Goal: Information Seeking & Learning: Learn about a topic

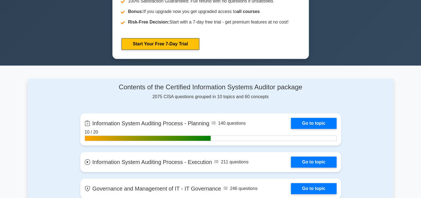
scroll to position [332, 0]
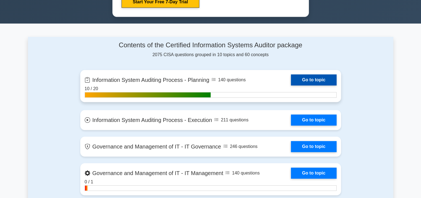
click at [311, 79] on link "Go to topic" at bounding box center [313, 79] width 45 height 11
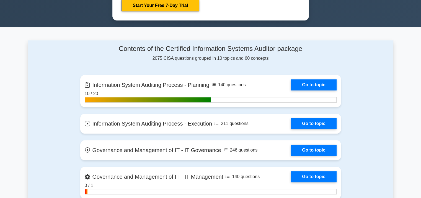
scroll to position [332, 0]
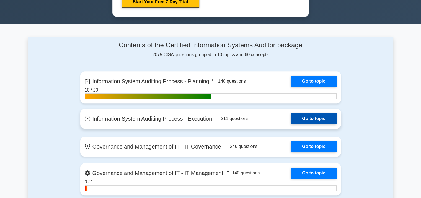
click at [309, 116] on link "Go to topic" at bounding box center [313, 118] width 45 height 11
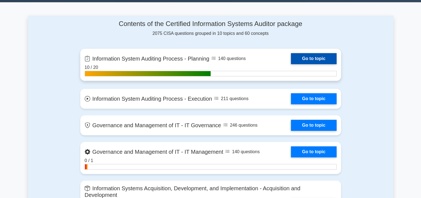
scroll to position [387, 0]
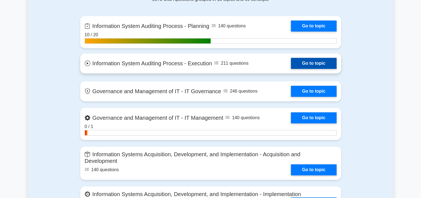
click at [303, 62] on link "Go to topic" at bounding box center [313, 63] width 45 height 11
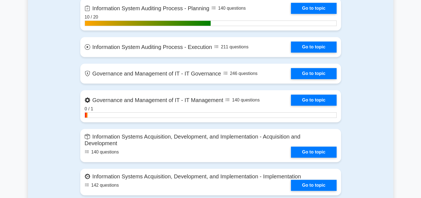
scroll to position [415, 0]
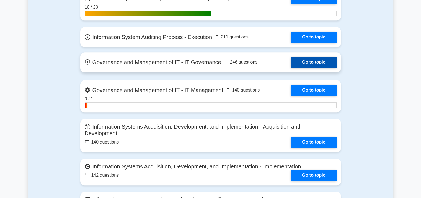
click at [303, 57] on link "Go to topic" at bounding box center [313, 62] width 45 height 11
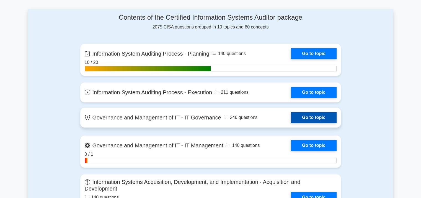
scroll to position [304, 0]
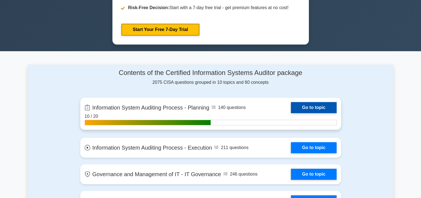
click at [299, 109] on link "Go to topic" at bounding box center [313, 107] width 45 height 11
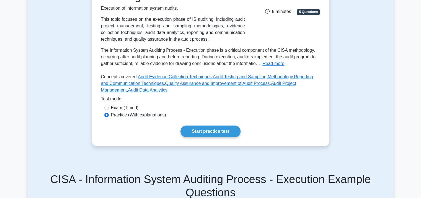
scroll to position [138, 0]
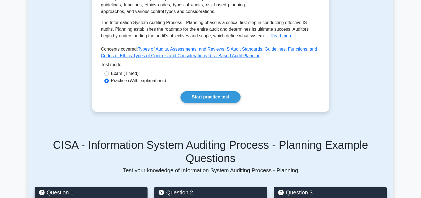
scroll to position [166, 0]
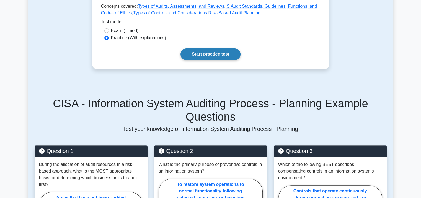
click at [204, 56] on link "Start practice test" at bounding box center [210, 54] width 60 height 12
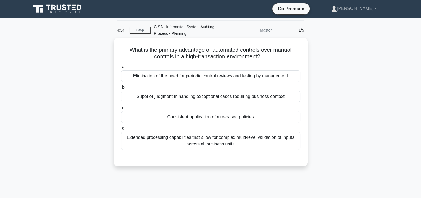
click at [198, 143] on div "Extended processing capabilities that allow for complex multi-level validation …" at bounding box center [210, 141] width 179 height 18
click at [121, 130] on input "d. Extended processing capabilities that allow for complex multi-level validati…" at bounding box center [121, 129] width 0 height 4
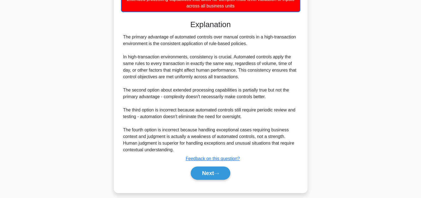
scroll to position [143, 0]
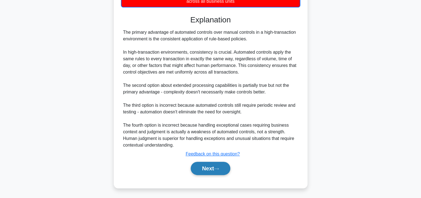
click at [208, 166] on button "Next" at bounding box center [211, 168] width 40 height 13
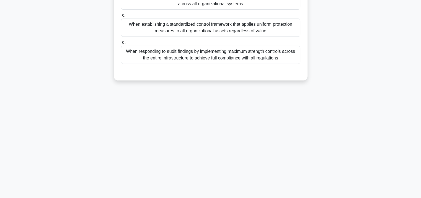
scroll to position [18, 0]
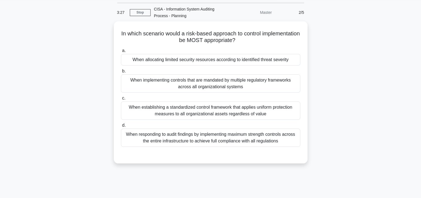
click at [339, 78] on div "In which scenario would a risk-based approach to control implementation be MOST…" at bounding box center [210, 95] width 365 height 149
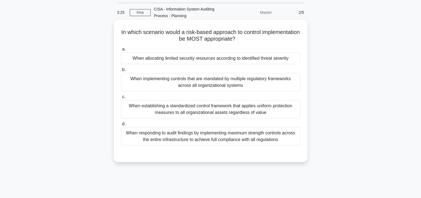
click at [151, 41] on h5 "In which scenario would a risk-based approach to control implementation be MOST…" at bounding box center [210, 36] width 180 height 14
click at [135, 38] on h5 "In which scenario would a risk-based approach to control implementation be MOST…" at bounding box center [210, 36] width 180 height 14
click at [153, 39] on h5 "In which scenario would a risk-based approach to control implementation be MOST…" at bounding box center [210, 36] width 180 height 14
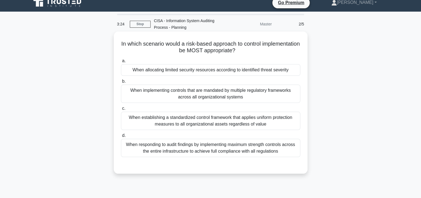
scroll to position [0, 0]
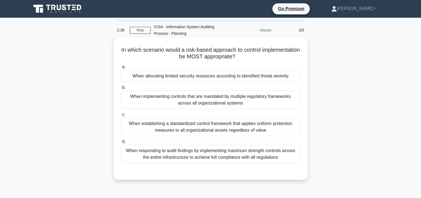
click at [195, 78] on div "When allocating limited security resources according to identified threat sever…" at bounding box center [210, 76] width 179 height 12
click at [121, 69] on input "a. When allocating limited security resources according to identified threat se…" at bounding box center [121, 67] width 0 height 4
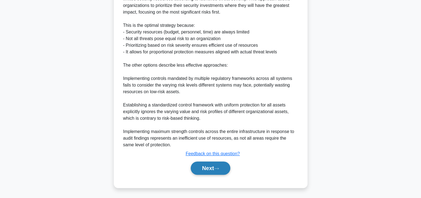
click at [204, 172] on button "Next" at bounding box center [211, 167] width 40 height 13
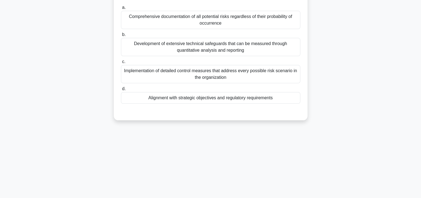
scroll to position [18, 0]
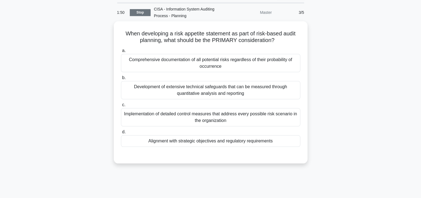
click at [134, 15] on link "Stop" at bounding box center [140, 12] width 21 height 7
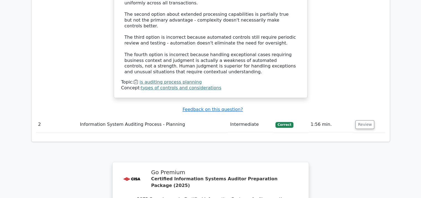
scroll to position [747, 0]
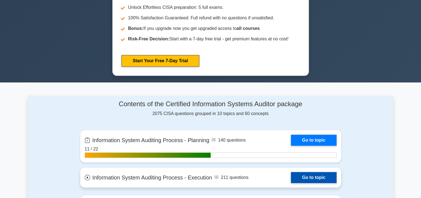
scroll to position [304, 0]
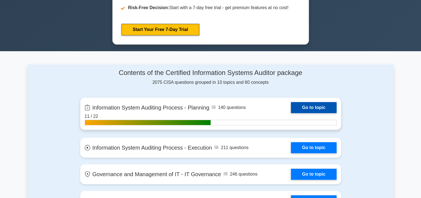
click at [305, 105] on link "Go to topic" at bounding box center [313, 107] width 45 height 11
click at [291, 106] on link "Go to topic" at bounding box center [313, 107] width 45 height 11
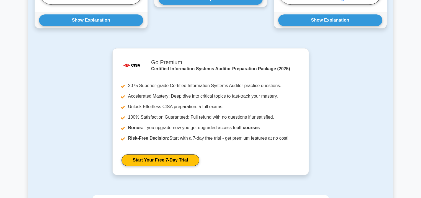
scroll to position [379, 0]
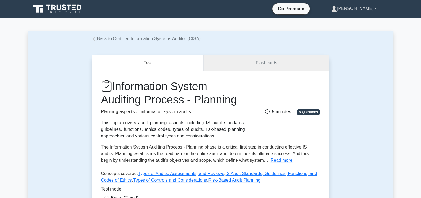
click at [363, 8] on link "[PERSON_NAME]" at bounding box center [354, 8] width 72 height 11
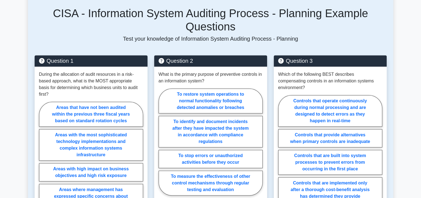
scroll to position [221, 0]
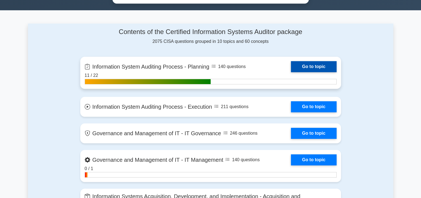
scroll to position [359, 0]
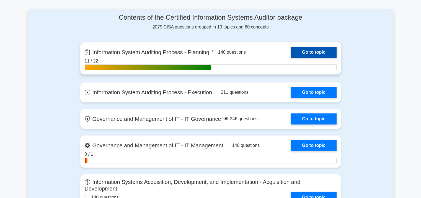
click at [291, 53] on link "Go to topic" at bounding box center [313, 52] width 45 height 11
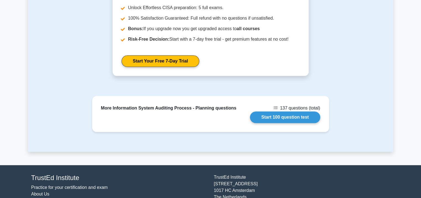
scroll to position [573, 0]
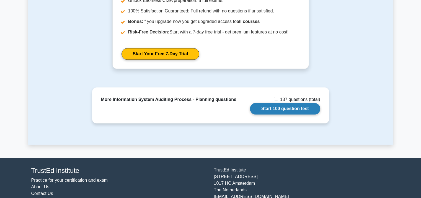
click at [276, 103] on link "Start 100 question test" at bounding box center [285, 109] width 70 height 12
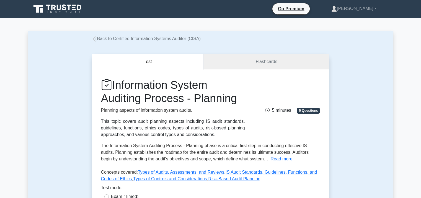
scroll to position [83, 0]
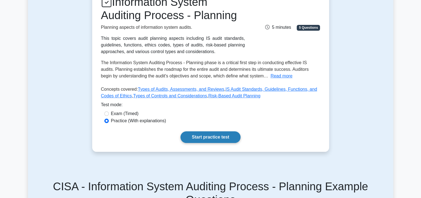
click at [211, 134] on link "Start practice test" at bounding box center [210, 137] width 60 height 12
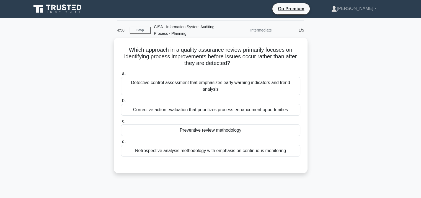
drag, startPoint x: 128, startPoint y: 49, endPoint x: 288, endPoint y: 143, distance: 185.9
click at [288, 143] on div "Which approach in a quality assurance review primarily focuses on identifying p…" at bounding box center [210, 105] width 189 height 131
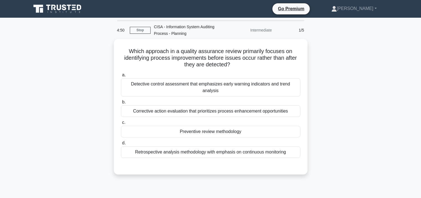
copy div "Which approach in a quality assurance review primarily focuses on identifying p…"
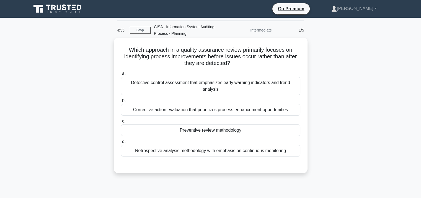
click at [190, 62] on h5 "Which approach in a quality assurance review primarily focuses on identifying p…" at bounding box center [210, 56] width 180 height 20
click at [201, 126] on div "Preventive review methodology" at bounding box center [210, 130] width 179 height 12
click at [121, 123] on input "c. Preventive review methodology" at bounding box center [121, 121] width 0 height 4
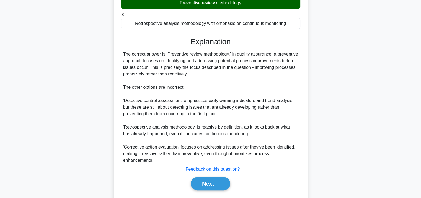
scroll to position [136, 0]
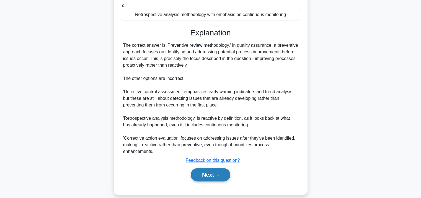
click at [204, 168] on button "Next" at bounding box center [211, 174] width 40 height 13
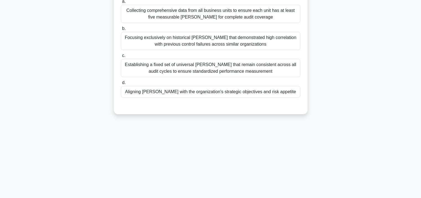
scroll to position [18, 0]
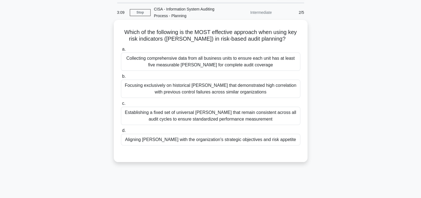
click at [207, 142] on div "Aligning KRIs with the organization's strategic objectives and risk appetite" at bounding box center [210, 140] width 179 height 12
click at [121, 132] on input "d. Aligning KRIs with the organization's strategic objectives and risk appetite" at bounding box center [121, 131] width 0 height 4
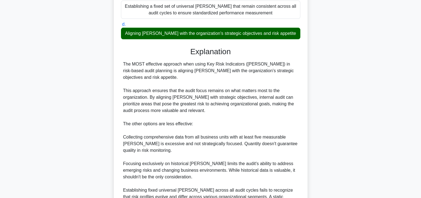
scroll to position [156, 0]
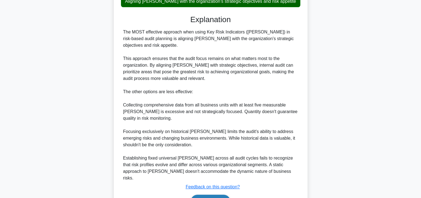
click at [203, 195] on button "Next" at bounding box center [211, 201] width 40 height 13
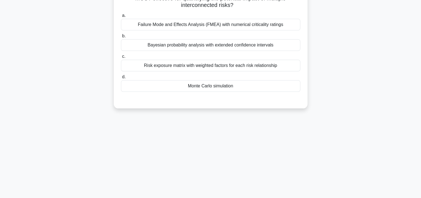
scroll to position [18, 0]
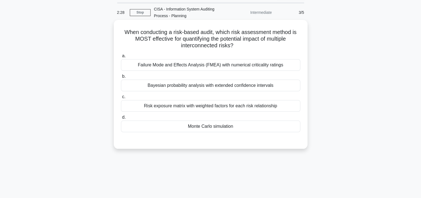
drag, startPoint x: 123, startPoint y: 32, endPoint x: 247, endPoint y: 49, distance: 124.4
click at [247, 49] on h5 "When conducting a risk-based audit, which risk assessment method is MOST effect…" at bounding box center [210, 39] width 180 height 20
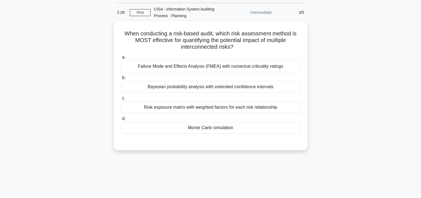
copy h5 "When conducting a risk-based audit, which risk assessment method is MOST effect…"
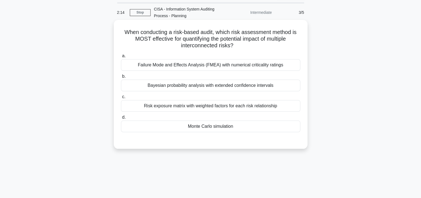
click at [207, 128] on div "Monte Carlo simulation" at bounding box center [210, 127] width 179 height 12
click at [121, 119] on input "d. Monte Carlo simulation" at bounding box center [121, 118] width 0 height 4
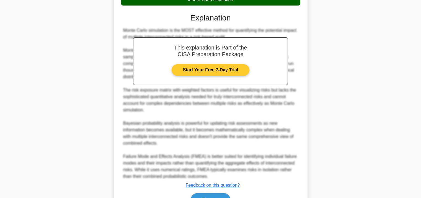
scroll to position [176, 0]
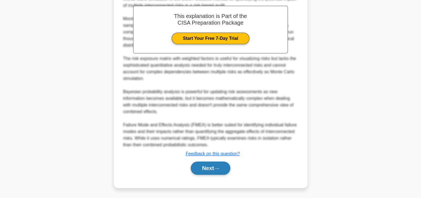
click at [201, 171] on button "Next" at bounding box center [211, 167] width 40 height 13
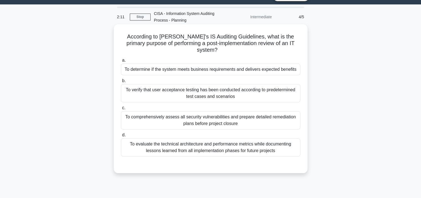
scroll to position [0, 0]
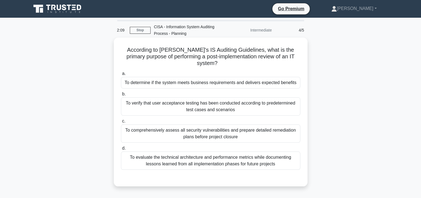
drag, startPoint x: 127, startPoint y: 50, endPoint x: 286, endPoint y: 163, distance: 194.7
click at [286, 163] on div "According to ISACA's IS Auditing Guidelines, what is the primary purpose of per…" at bounding box center [210, 112] width 189 height 144
click at [178, 66] on h5 "According to ISACA's IS Auditing Guidelines, what is the primary purpose of per…" at bounding box center [210, 56] width 180 height 20
click at [188, 86] on div "To determine if the system meets business requirements and delivers expected be…" at bounding box center [210, 83] width 179 height 12
click at [121, 75] on input "a. To determine if the system meets business requirements and delivers expected…" at bounding box center [121, 74] width 0 height 4
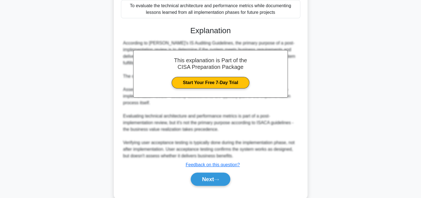
scroll to position [169, 0]
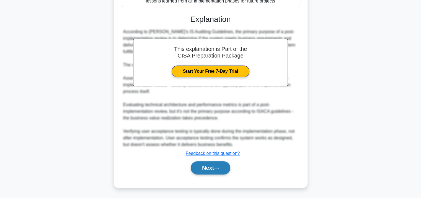
click at [202, 163] on button "Next" at bounding box center [211, 167] width 40 height 13
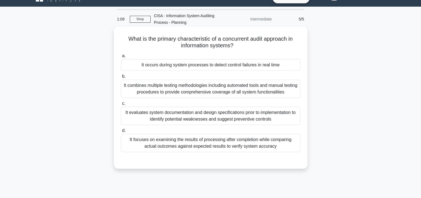
scroll to position [0, 0]
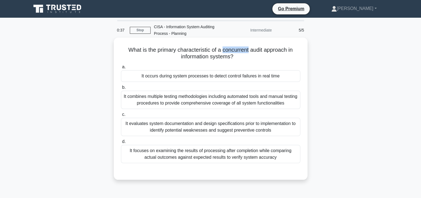
drag, startPoint x: 223, startPoint y: 50, endPoint x: 249, endPoint y: 49, distance: 26.3
click at [249, 49] on h5 "What is the primary characteristic of a concurrent audit approach in informatio…" at bounding box center [210, 53] width 180 height 14
click at [202, 66] on label "a. It occurs during system processes to detect control failures in real time" at bounding box center [210, 73] width 179 height 18
click at [121, 66] on input "a. It occurs during system processes to detect control failures in real time" at bounding box center [121, 67] width 0 height 4
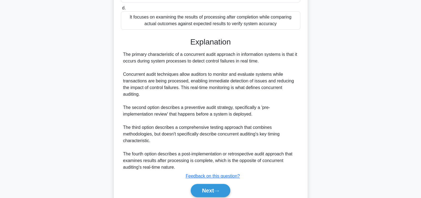
scroll to position [156, 0]
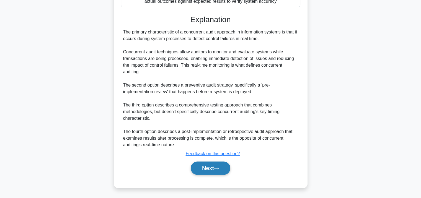
click at [209, 170] on button "Next" at bounding box center [211, 167] width 40 height 13
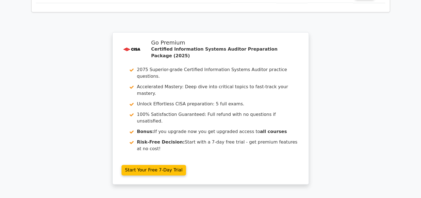
scroll to position [830, 0]
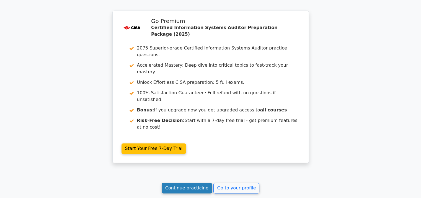
click at [189, 183] on link "Continue practicing" at bounding box center [186, 188] width 51 height 11
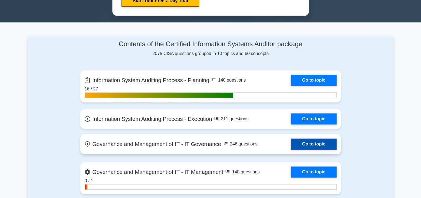
scroll to position [359, 0]
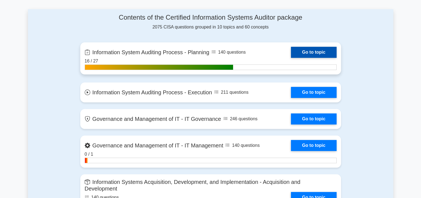
click at [305, 51] on link "Go to topic" at bounding box center [313, 52] width 45 height 11
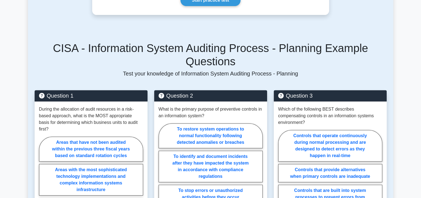
scroll to position [138, 0]
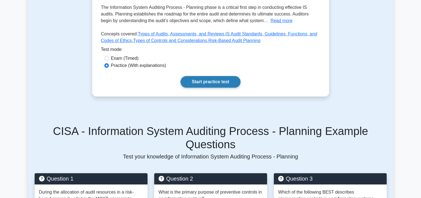
click at [205, 78] on link "Start practice test" at bounding box center [210, 82] width 60 height 12
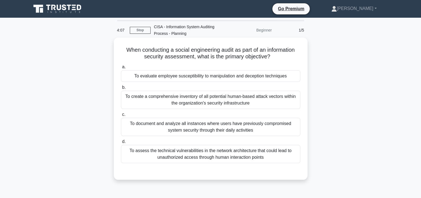
click at [209, 78] on div "To evaluate employee susceptibility to manipulation and deception techniques" at bounding box center [210, 76] width 179 height 12
click at [121, 69] on input "a. To evaluate employee susceptibility to manipulation and deception techniques" at bounding box center [121, 67] width 0 height 4
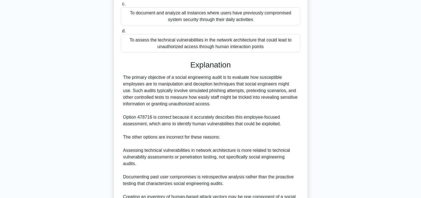
scroll to position [169, 0]
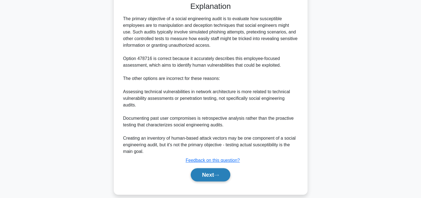
click at [202, 168] on button "Next" at bounding box center [211, 174] width 40 height 13
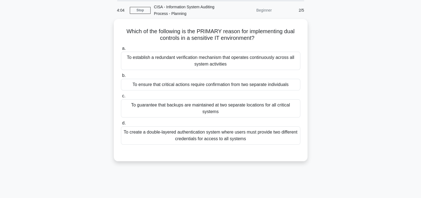
scroll to position [0, 0]
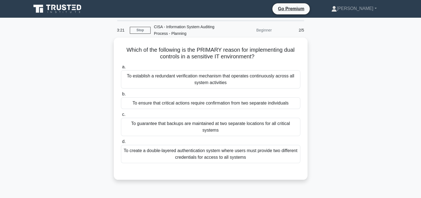
click at [205, 150] on div "To create a double-layered authentication system where users must provide two d…" at bounding box center [210, 154] width 179 height 18
click at [121, 144] on input "d. To create a double-layered authentication system where users must provide tw…" at bounding box center [121, 142] width 0 height 4
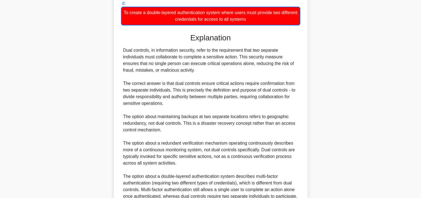
scroll to position [189, 0]
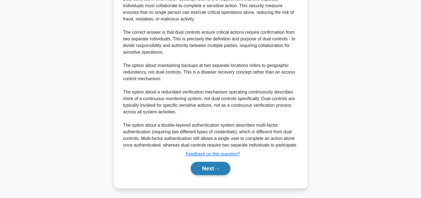
click at [197, 164] on button "Next" at bounding box center [211, 168] width 40 height 13
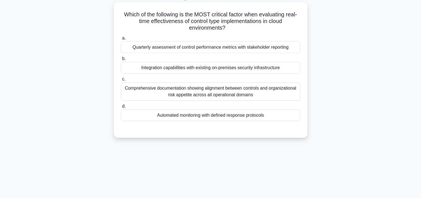
scroll to position [0, 0]
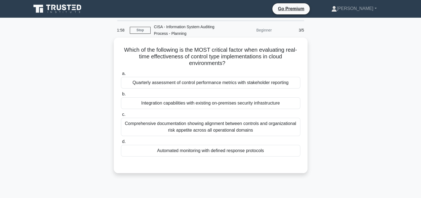
click at [169, 106] on div "Integration capabilities with existing on-premises security infrastructure" at bounding box center [210, 103] width 179 height 12
click at [121, 96] on input "b. Integration capabilities with existing on-premises security infrastructure" at bounding box center [121, 94] width 0 height 4
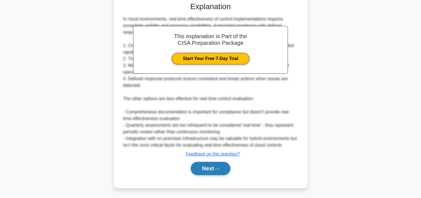
click at [200, 168] on button "Next" at bounding box center [211, 168] width 40 height 13
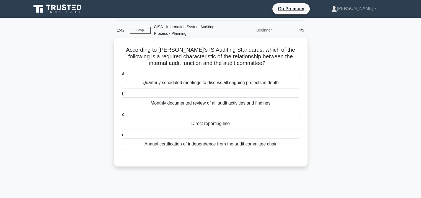
click at [194, 125] on div "Direct reporting line" at bounding box center [210, 124] width 179 height 12
click at [121, 116] on input "c. Direct reporting line" at bounding box center [121, 115] width 0 height 4
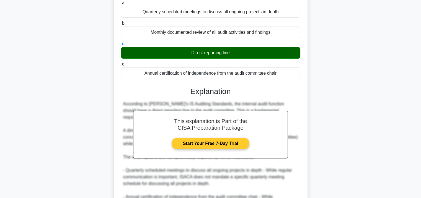
scroll to position [52, 0]
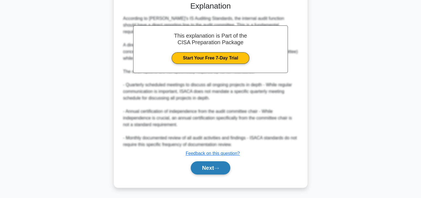
click at [212, 166] on button "Next" at bounding box center [211, 167] width 40 height 13
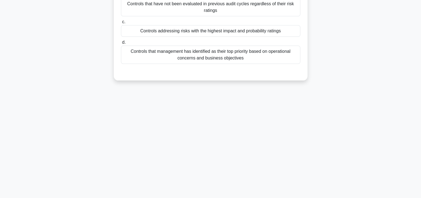
scroll to position [18, 0]
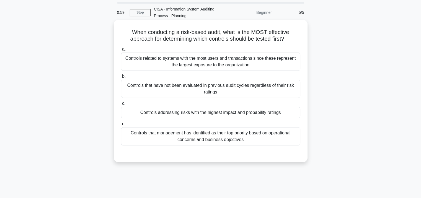
click at [202, 113] on div "Controls addressing risks with the highest impact and probability ratings" at bounding box center [210, 113] width 179 height 12
click at [121, 105] on input "c. Controls addressing risks with the highest impact and probability ratings" at bounding box center [121, 104] width 0 height 4
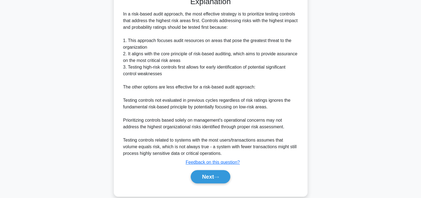
scroll to position [183, 0]
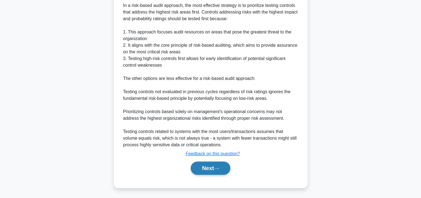
click at [203, 166] on button "Next" at bounding box center [211, 167] width 40 height 13
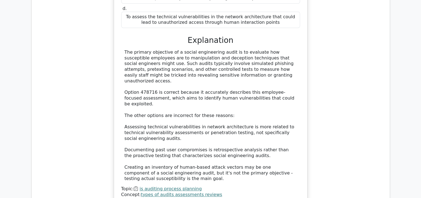
scroll to position [608, 0]
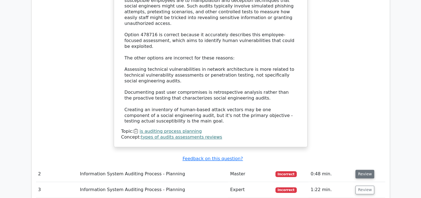
click at [359, 170] on button "Review" at bounding box center [364, 174] width 19 height 9
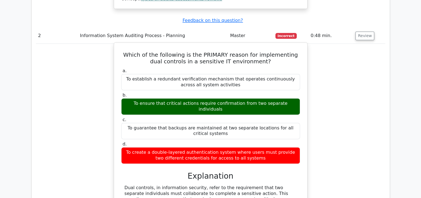
scroll to position [830, 0]
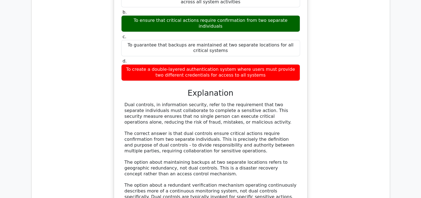
drag, startPoint x: 123, startPoint y: 54, endPoint x: 200, endPoint y: 72, distance: 78.7
click at [200, 102] on div "Dual controls, in information security, refer to the requirement that two separ…" at bounding box center [210, 171] width 179 height 138
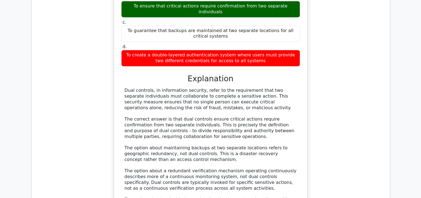
scroll to position [857, 0]
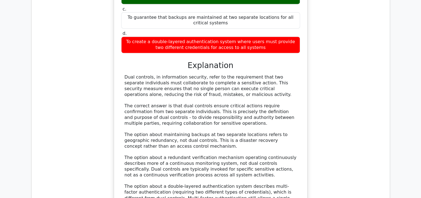
click at [139, 74] on div "Dual controls, in information security, refer to the requirement that two separ…" at bounding box center [210, 143] width 172 height 138
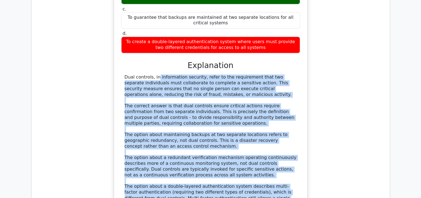
drag, startPoint x: 125, startPoint y: 27, endPoint x: 154, endPoint y: 156, distance: 132.1
click at [154, 156] on div "Dual controls, in information security, refer to the requirement that two separ…" at bounding box center [210, 143] width 172 height 138
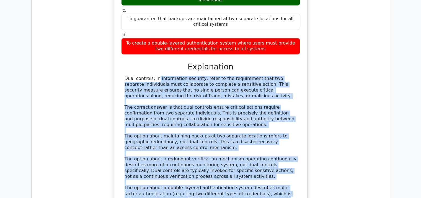
copy div "Dual controls, in information security, refer to the requirement that two separ…"
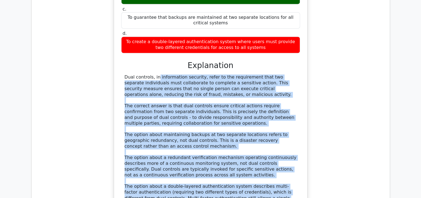
copy div "Dual controls, in information security, refer to the requirement that two separ…"
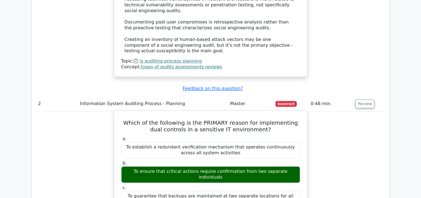
scroll to position [691, 0]
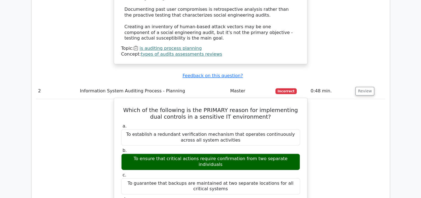
drag, startPoint x: 122, startPoint y: 93, endPoint x: 264, endPoint y: 162, distance: 158.2
copy div "Which of the following is the PRIMARY reason for implementing dual controls in …"
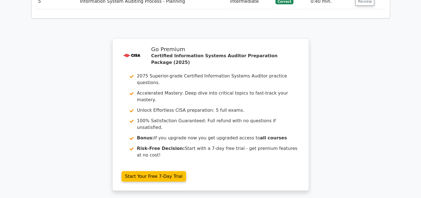
scroll to position [1153, 0]
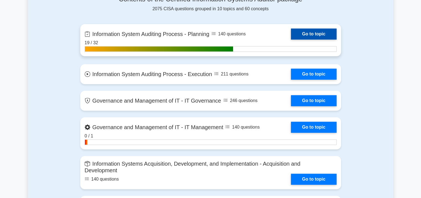
scroll to position [332, 0]
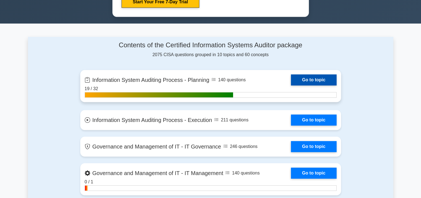
click at [301, 81] on link "Go to topic" at bounding box center [313, 79] width 45 height 11
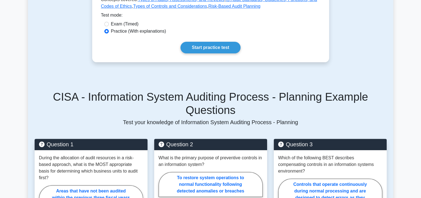
scroll to position [131, 0]
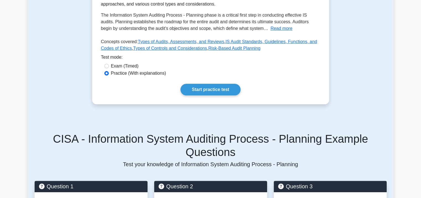
click at [205, 82] on div "Information System Auditing Process - Planning Planning aspects of information …" at bounding box center [210, 21] width 237 height 165
click at [204, 86] on link "Start practice test" at bounding box center [210, 90] width 60 height 12
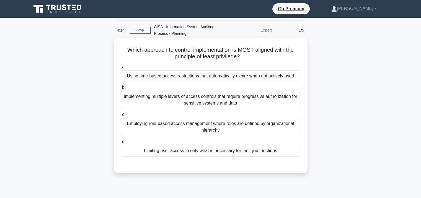
drag, startPoint x: 123, startPoint y: 48, endPoint x: 285, endPoint y: 153, distance: 193.1
click at [285, 153] on div "Which approach to control implementation is MOST aligned with the principle of …" at bounding box center [210, 105] width 189 height 131
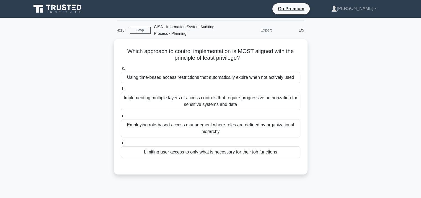
copy div "Which approach to control implementation is MOST aligned with the principle of …"
click at [334, 87] on div "Which approach to control implementation is MOST aligned with the principle of …" at bounding box center [210, 110] width 365 height 142
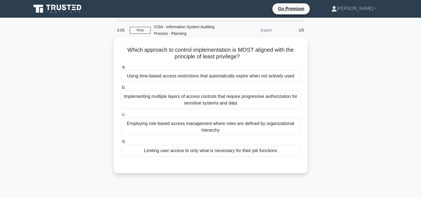
click at [202, 153] on div "Limiting user access to only what is necessary for their job functions" at bounding box center [210, 151] width 179 height 12
click at [121, 144] on input "d. Limiting user access to only what is necessary for their job functions" at bounding box center [121, 142] width 0 height 4
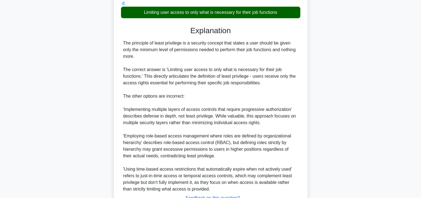
scroll to position [183, 0]
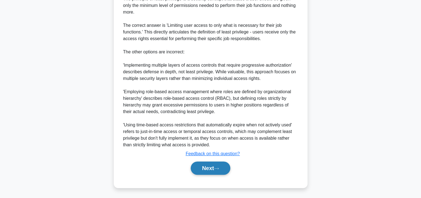
click at [201, 167] on button "Next" at bounding box center [211, 167] width 40 height 13
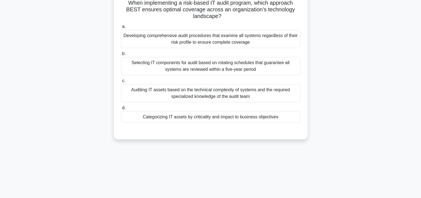
scroll to position [18, 0]
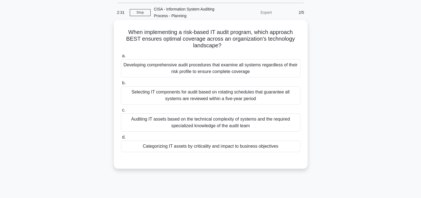
click at [180, 150] on div "Categorizing IT assets by criticality and impact to business objectives" at bounding box center [210, 146] width 179 height 12
click at [121, 139] on input "d. Categorizing IT assets by criticality and impact to business objectives" at bounding box center [121, 137] width 0 height 4
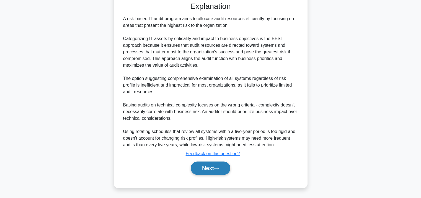
click at [206, 172] on button "Next" at bounding box center [211, 167] width 40 height 13
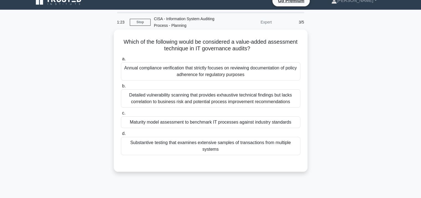
scroll to position [0, 0]
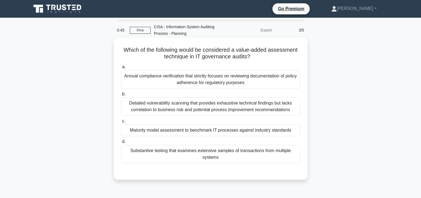
click at [188, 133] on div "Maturity model assessment to benchmark IT processes against industry standards" at bounding box center [210, 130] width 179 height 12
click at [121, 123] on input "c. Maturity model assessment to benchmark IT processes against industry standar…" at bounding box center [121, 121] width 0 height 4
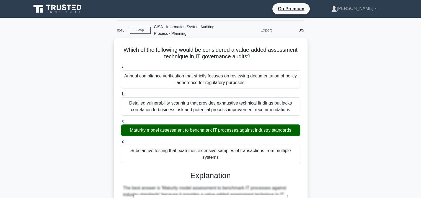
scroll to position [176, 0]
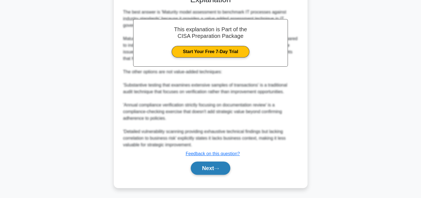
click at [208, 169] on button "Next" at bounding box center [211, 167] width 40 height 13
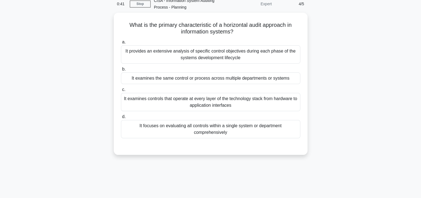
scroll to position [0, 0]
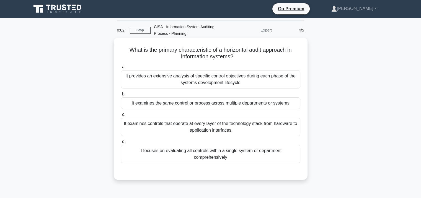
click at [206, 125] on div "It examines controls that operate at every layer of the technology stack from h…" at bounding box center [210, 127] width 179 height 18
click at [121, 116] on input "c. It examines controls that operate at every layer of the technology stack fro…" at bounding box center [121, 115] width 0 height 4
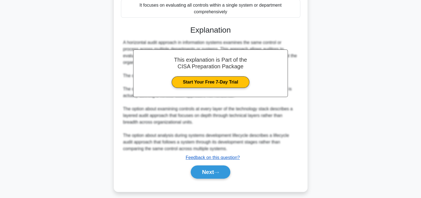
scroll to position [150, 0]
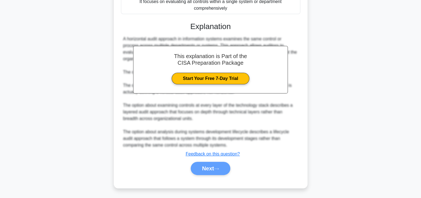
click at [207, 168] on div "Next" at bounding box center [210, 168] width 181 height 13
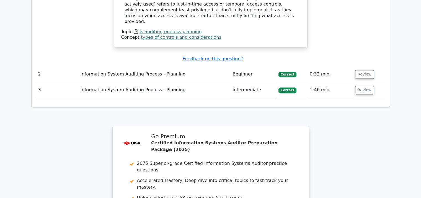
scroll to position [830, 0]
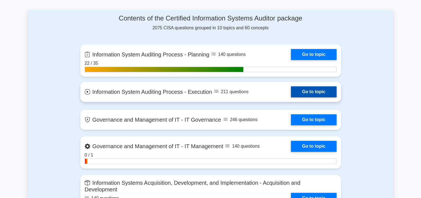
scroll to position [387, 0]
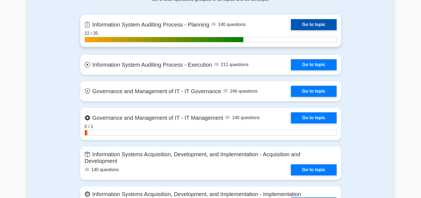
click at [306, 24] on link "Go to topic" at bounding box center [313, 24] width 45 height 11
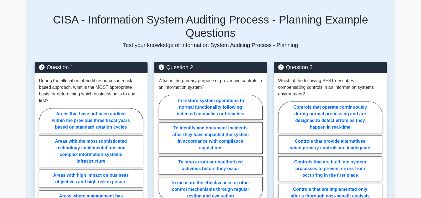
scroll to position [249, 0]
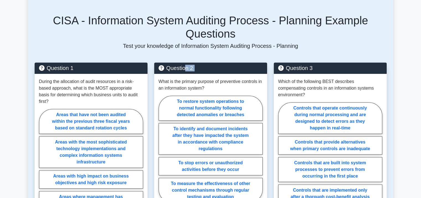
drag, startPoint x: 157, startPoint y: 65, endPoint x: 186, endPoint y: 37, distance: 40.5
click at [186, 40] on div "CISA - Information System Auditing Process - Planning Example Questions Test yo…" at bounding box center [210, 133] width 358 height 265
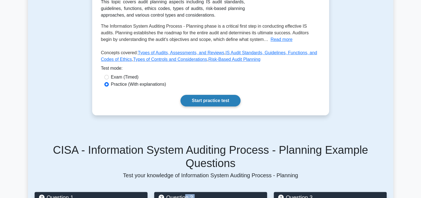
scroll to position [111, 0]
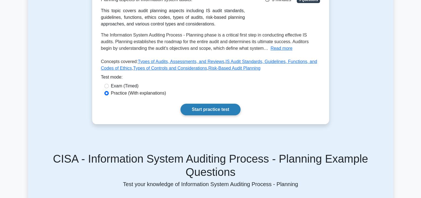
click at [210, 113] on link "Start practice test" at bounding box center [210, 110] width 60 height 12
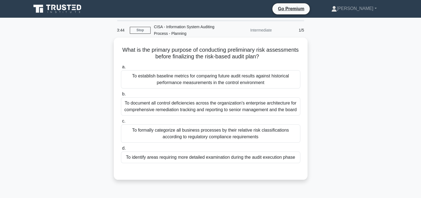
click at [209, 159] on div "To identify areas requiring more detailed examination during the audit executio…" at bounding box center [210, 158] width 179 height 12
click at [121, 150] on input "d. To identify areas requiring more detailed examination during the audit execu…" at bounding box center [121, 149] width 0 height 4
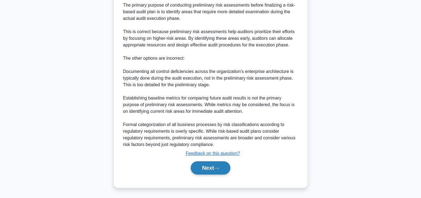
click at [203, 167] on button "Next" at bounding box center [211, 167] width 40 height 13
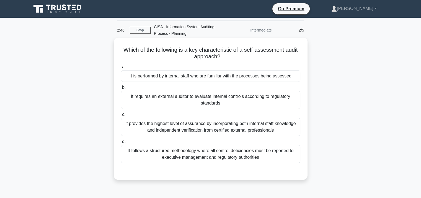
click at [187, 126] on div "It provides the highest level of assurance by incorporating both internal staff…" at bounding box center [210, 127] width 179 height 18
click at [202, 122] on div "It provides the highest level of assurance by incorporating both internal staff…" at bounding box center [210, 127] width 179 height 18
click at [121, 116] on input "c. It provides the highest level of assurance by incorporating both internal st…" at bounding box center [121, 115] width 0 height 4
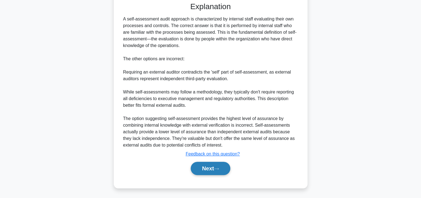
click at [211, 168] on button "Next" at bounding box center [211, 168] width 40 height 13
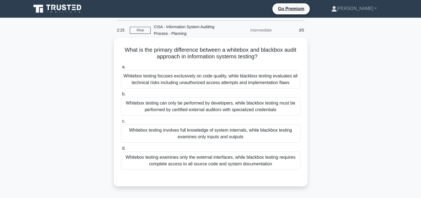
scroll to position [28, 0]
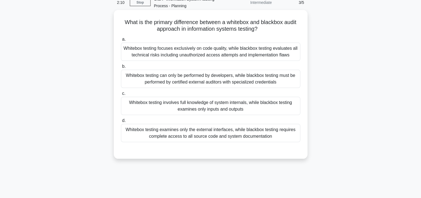
click at [228, 106] on div "Whitebox testing involves full knowledge of system internals, while blackbox te…" at bounding box center [210, 106] width 179 height 18
click at [121, 95] on input "c. Whitebox testing involves full knowledge of system internals, while blackbox…" at bounding box center [121, 94] width 0 height 4
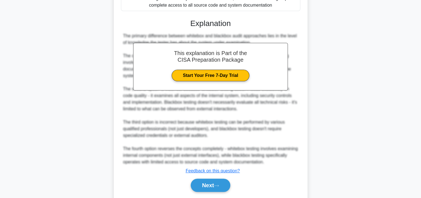
scroll to position [176, 0]
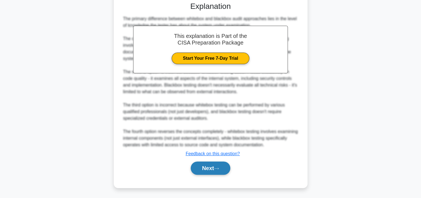
click at [197, 161] on button "Next" at bounding box center [211, 167] width 40 height 13
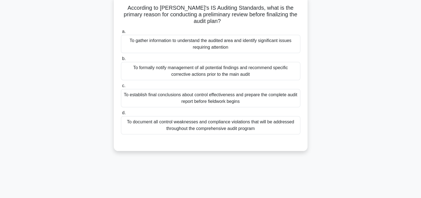
scroll to position [0, 0]
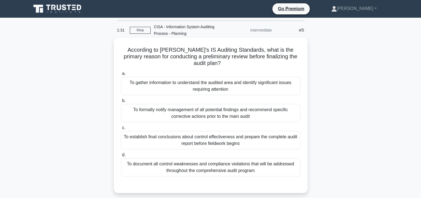
click at [183, 81] on div "To gather information to understand the audited area and identify significant i…" at bounding box center [210, 86] width 179 height 18
click at [121, 75] on input "a. To gather information to understand the audited area and identify significan…" at bounding box center [121, 74] width 0 height 4
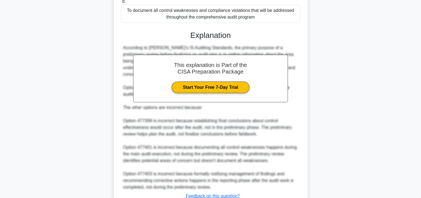
scroll to position [183, 0]
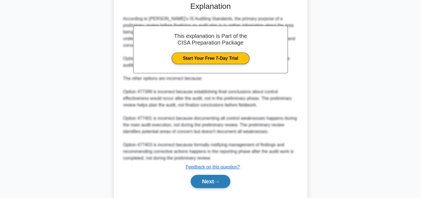
click at [205, 175] on button "Next" at bounding box center [211, 181] width 40 height 13
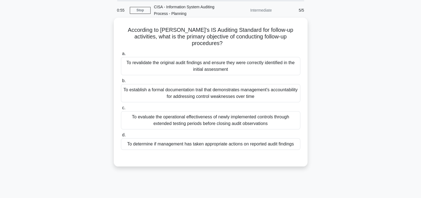
scroll to position [0, 0]
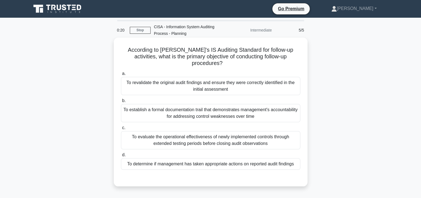
click at [211, 79] on div "To revalidate the original audit findings and ensure they were correctly identi…" at bounding box center [210, 86] width 179 height 18
click at [121, 75] on input "a. To revalidate the original audit findings and ensure they were correctly ide…" at bounding box center [121, 74] width 0 height 4
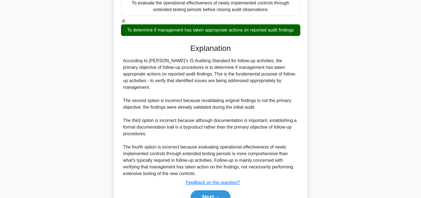
scroll to position [150, 0]
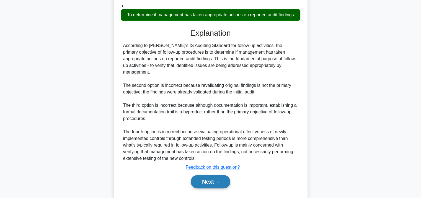
click at [202, 175] on button "Next" at bounding box center [211, 181] width 40 height 13
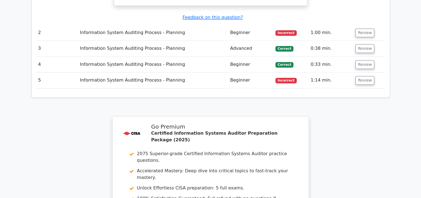
scroll to position [875, 0]
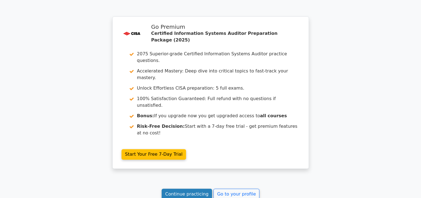
click at [190, 189] on link "Continue practicing" at bounding box center [186, 194] width 51 height 11
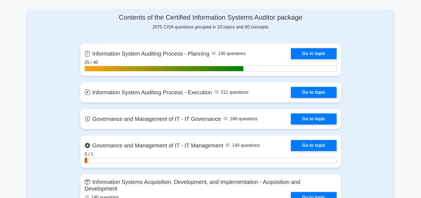
scroll to position [359, 0]
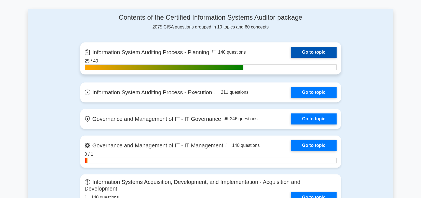
click at [314, 54] on link "Go to topic" at bounding box center [313, 52] width 45 height 11
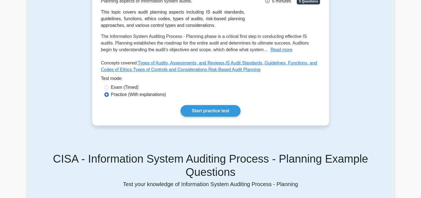
scroll to position [249, 0]
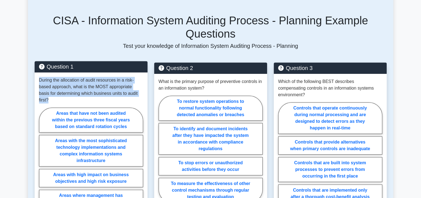
drag, startPoint x: 39, startPoint y: 67, endPoint x: 140, endPoint y: 79, distance: 102.5
click at [140, 79] on p "During the allocation of audit resources in a risk-based approach, what is the …" at bounding box center [91, 90] width 104 height 27
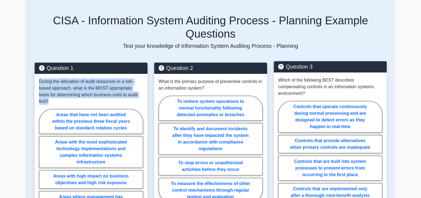
copy p "During the allocation of audit resources in a risk-based approach, what is the …"
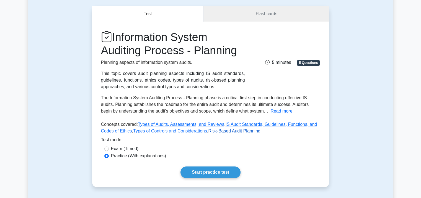
scroll to position [28, 0]
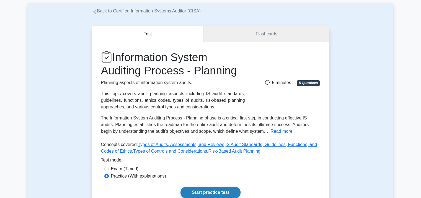
click at [208, 187] on link "Start practice test" at bounding box center [210, 193] width 60 height 12
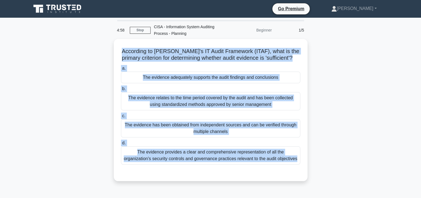
drag, startPoint x: 153, startPoint y: 64, endPoint x: 326, endPoint y: 167, distance: 201.6
click at [326, 167] on div "According to [PERSON_NAME]'s IT Audit Framework (ITAF), what is the primary cri…" at bounding box center [210, 113] width 365 height 149
copy div "According to ISACA's IT Audit Framework (ITAF), what is the primary criterion f…"
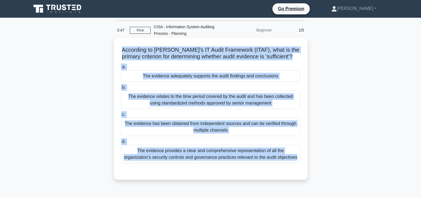
click at [195, 55] on h5 "According to ISACA's IT Audit Framework (ITAF), what is the primary criterion f…" at bounding box center [210, 53] width 180 height 14
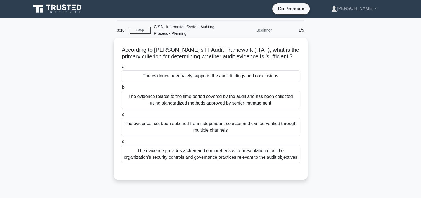
click at [166, 103] on div "The evidence relates to the time period covered by the audit and has been colle…" at bounding box center [210, 100] width 179 height 18
click at [121, 89] on input "b. The evidence relates to the time period covered by the audit and has been co…" at bounding box center [121, 88] width 0 height 4
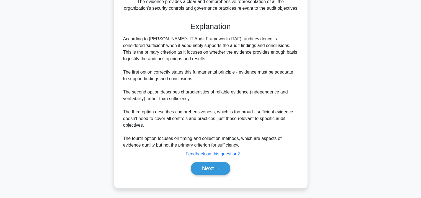
scroll to position [11, 0]
click at [211, 163] on button "Next" at bounding box center [211, 168] width 40 height 13
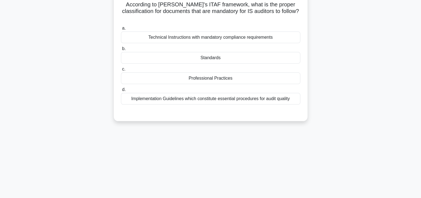
scroll to position [18, 0]
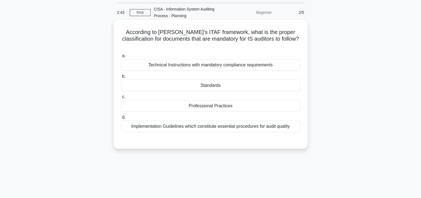
click at [205, 80] on div "Standards" at bounding box center [210, 86] width 179 height 12
click at [121, 77] on input "b. Standards" at bounding box center [121, 77] width 0 height 4
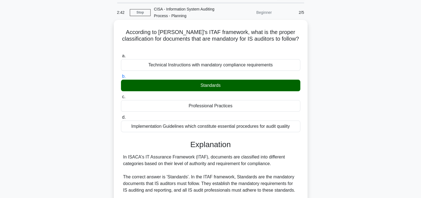
scroll to position [143, 0]
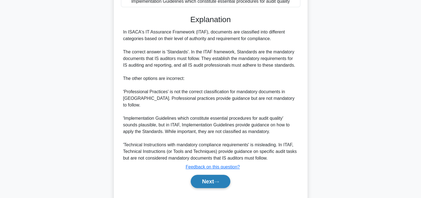
click at [211, 175] on button "Next" at bounding box center [211, 181] width 40 height 13
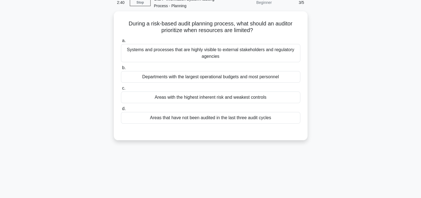
scroll to position [18, 0]
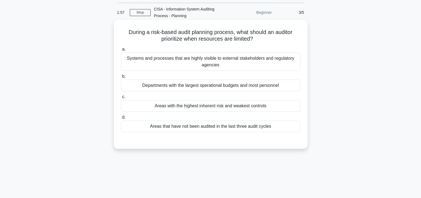
click at [176, 107] on div "Areas with the highest inherent risk and weakest controls" at bounding box center [210, 106] width 179 height 12
click at [121, 99] on input "c. Areas with the highest inherent risk and weakest controls" at bounding box center [121, 97] width 0 height 4
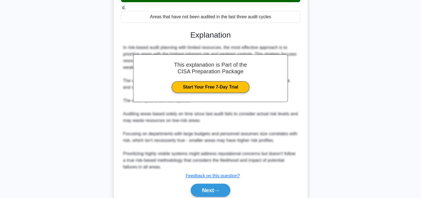
scroll to position [149, 0]
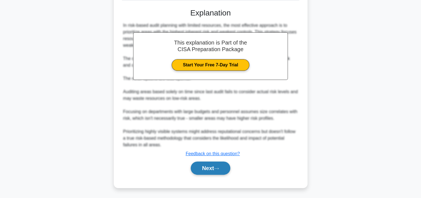
click at [211, 166] on button "Next" at bounding box center [211, 167] width 40 height 13
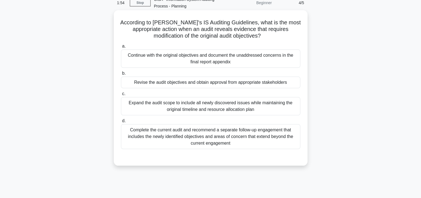
scroll to position [18, 0]
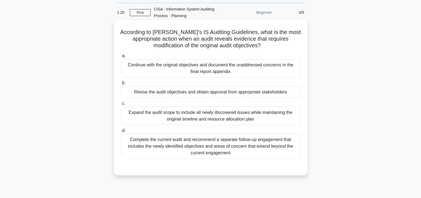
click at [239, 151] on div "Complete the current audit and recommend a separate follow-up engagement that i…" at bounding box center [210, 146] width 179 height 25
click at [121, 132] on input "d. Complete the current audit and recommend a separate follow-up engagement tha…" at bounding box center [121, 131] width 0 height 4
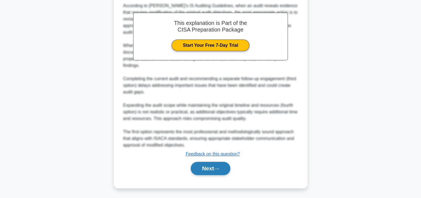
click at [227, 168] on button "Next" at bounding box center [211, 168] width 40 height 13
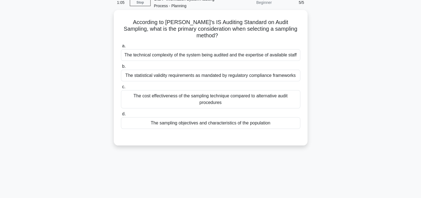
scroll to position [0, 0]
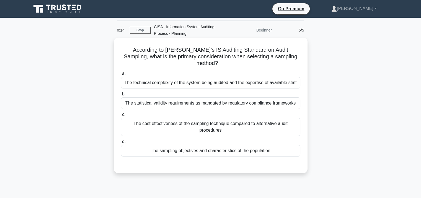
click at [231, 145] on div "The sampling objectives and characteristics of the population" at bounding box center [210, 151] width 179 height 12
click at [121, 144] on input "d. The sampling objectives and characteristics of the population" at bounding box center [121, 142] width 0 height 4
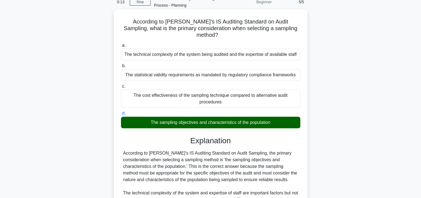
scroll to position [138, 0]
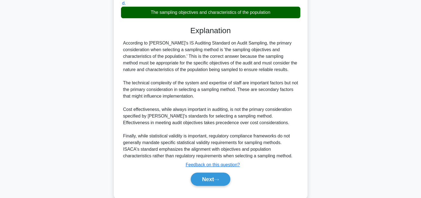
click at [201, 181] on div "a. The technical complexity of the system being audited and the expertise of av…" at bounding box center [210, 62] width 180 height 262
click at [204, 178] on button "Next" at bounding box center [211, 179] width 40 height 13
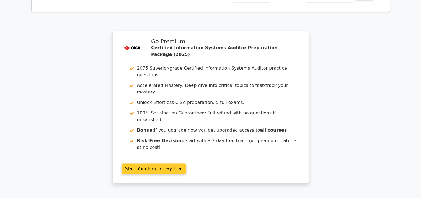
scroll to position [841, 0]
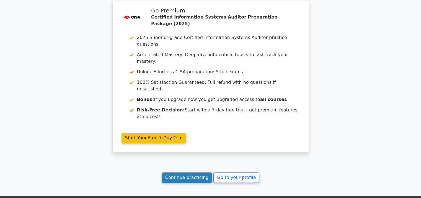
click at [198, 172] on link "Continue practicing" at bounding box center [186, 177] width 51 height 11
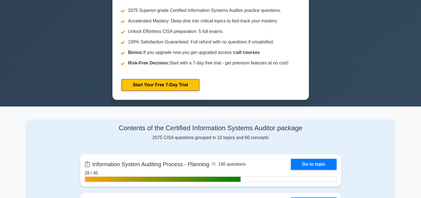
scroll to position [387, 0]
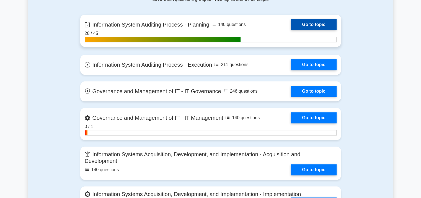
click at [299, 24] on link "Go to topic" at bounding box center [313, 24] width 45 height 11
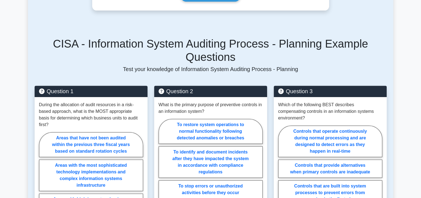
scroll to position [186, 0]
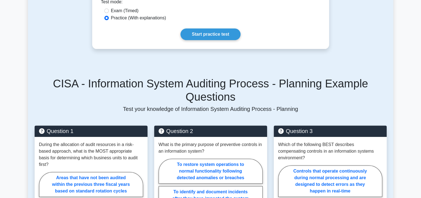
click at [204, 38] on link "Start practice test" at bounding box center [210, 34] width 60 height 12
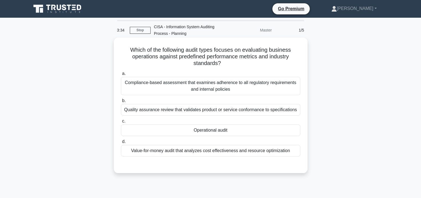
click at [196, 128] on div "Operational audit" at bounding box center [210, 130] width 179 height 12
click at [121, 123] on input "c. Operational audit" at bounding box center [121, 121] width 0 height 4
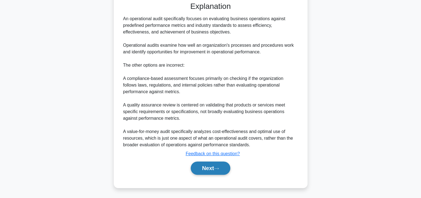
click at [212, 166] on button "Next" at bounding box center [211, 167] width 40 height 13
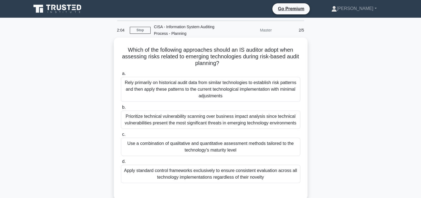
click at [183, 144] on div "Use a combination of qualitative and quantitative assessment methods tailored t…" at bounding box center [210, 147] width 179 height 18
click at [121, 136] on input "c. Use a combination of qualitative and quantitative assessment methods tailore…" at bounding box center [121, 135] width 0 height 4
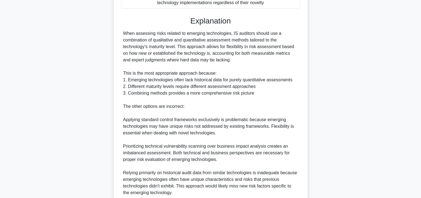
scroll to position [222, 0]
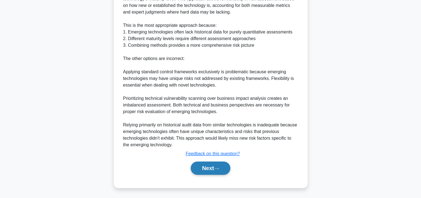
click at [209, 164] on button "Next" at bounding box center [211, 167] width 40 height 13
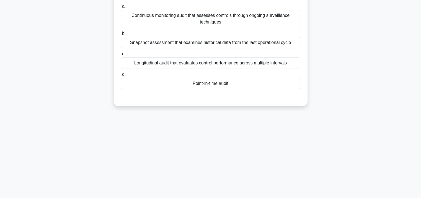
scroll to position [6, 0]
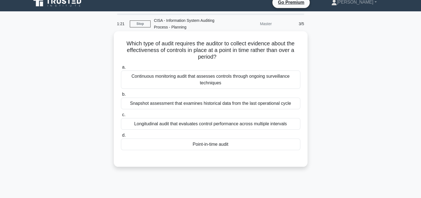
click at [200, 143] on div "Point-in-time audit" at bounding box center [210, 145] width 179 height 12
click at [121, 137] on input "d. Point-in-time audit" at bounding box center [121, 136] width 0 height 4
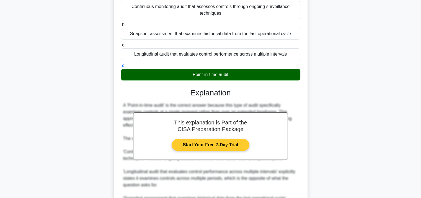
scroll to position [143, 0]
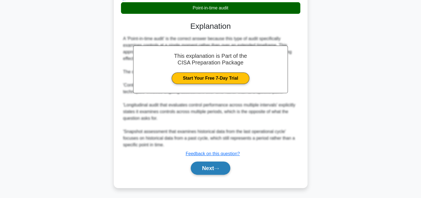
click at [208, 166] on button "Next" at bounding box center [211, 167] width 40 height 13
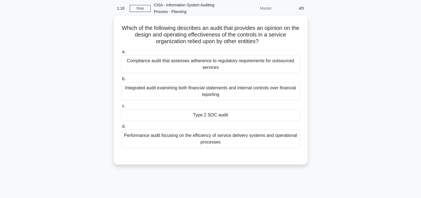
scroll to position [18, 0]
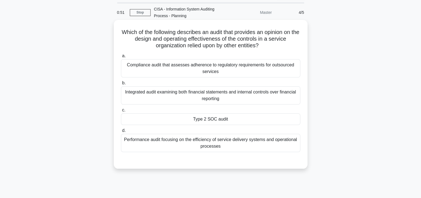
click at [186, 119] on div "Type 2 SOC audit" at bounding box center [210, 119] width 179 height 12
click at [121, 112] on input "c. Type 2 SOC audit" at bounding box center [121, 110] width 0 height 4
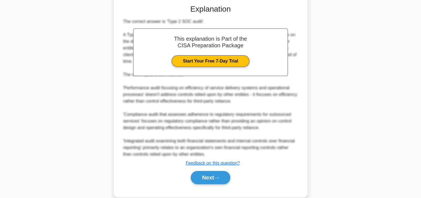
scroll to position [183, 0]
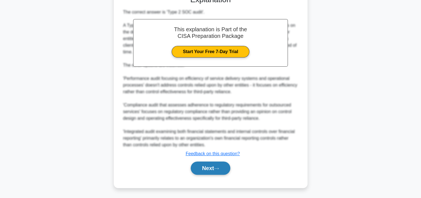
click at [214, 172] on button "Next" at bounding box center [211, 167] width 40 height 13
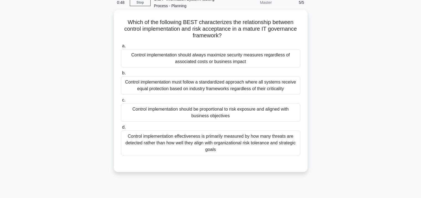
scroll to position [18, 0]
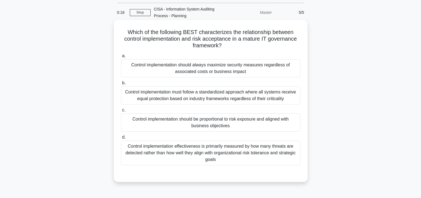
click at [192, 115] on div "Control implementation should be proportional to risk exposure and aligned with…" at bounding box center [210, 122] width 179 height 18
click at [121, 112] on input "c. Control implementation should be proportional to risk exposure and aligned w…" at bounding box center [121, 110] width 0 height 4
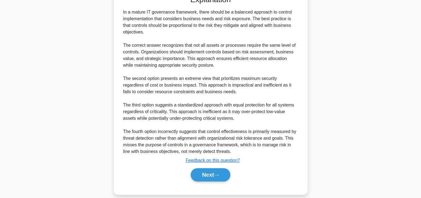
scroll to position [202, 0]
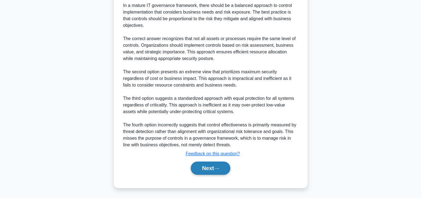
click at [207, 174] on button "Next" at bounding box center [211, 167] width 40 height 13
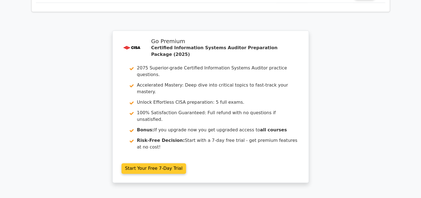
scroll to position [853, 0]
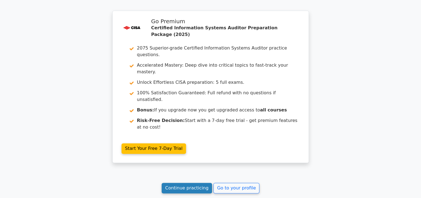
click at [198, 183] on link "Continue practicing" at bounding box center [186, 188] width 51 height 11
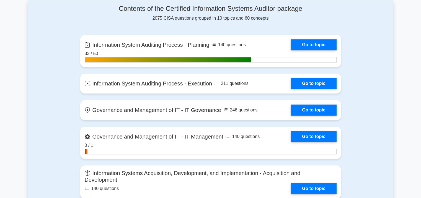
scroll to position [304, 0]
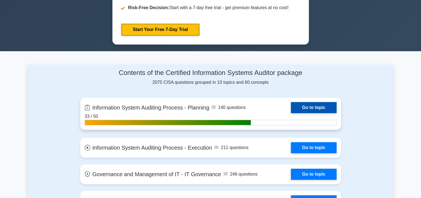
click at [311, 109] on link "Go to topic" at bounding box center [313, 107] width 45 height 11
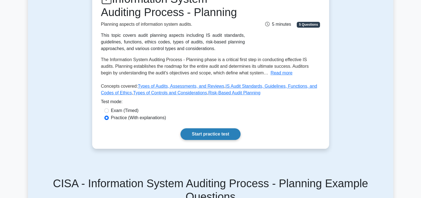
scroll to position [138, 0]
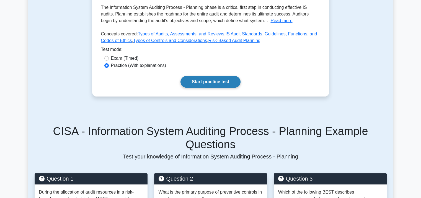
click at [190, 83] on link "Start practice test" at bounding box center [210, 82] width 60 height 12
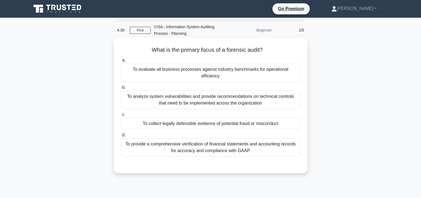
click at [259, 119] on div "To collect legally defensible evidence of potential fraud or misconduct" at bounding box center [210, 124] width 179 height 12
click at [121, 116] on input "c. To collect legally defensible evidence of potential fraud or misconduct" at bounding box center [121, 115] width 0 height 4
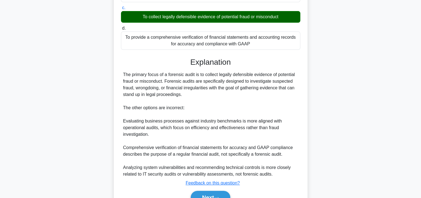
scroll to position [129, 0]
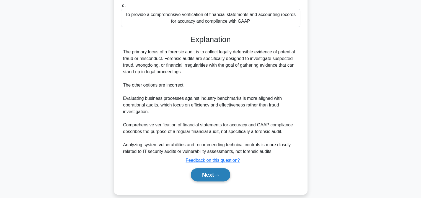
click at [210, 169] on button "Next" at bounding box center [211, 174] width 40 height 13
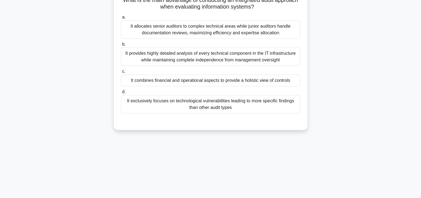
scroll to position [18, 0]
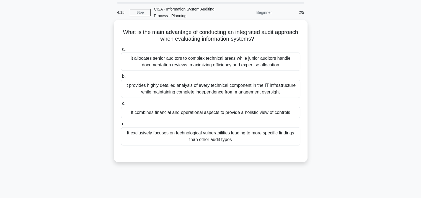
drag, startPoint x: 127, startPoint y: 31, endPoint x: 257, endPoint y: 137, distance: 167.9
click at [257, 137] on div "What is the main advantage of conducting an integrated audit approach when eval…" at bounding box center [210, 91] width 189 height 138
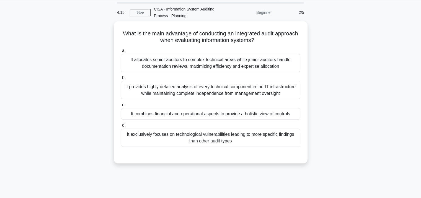
copy div "What is the main advantage of conducting an integrated audit approach when eval…"
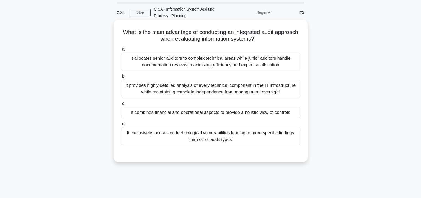
click at [192, 134] on div "It exclusively focuses on technological vulnerabilities leading to more specifi…" at bounding box center [210, 136] width 179 height 18
click at [121, 126] on input "d. It exclusively focuses on technological vulnerabilities leading to more spec…" at bounding box center [121, 124] width 0 height 4
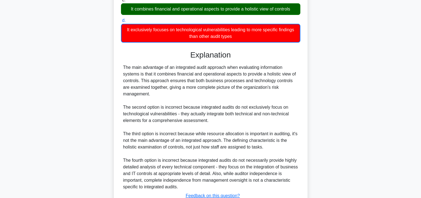
scroll to position [163, 0]
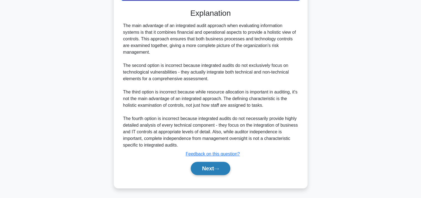
click at [205, 166] on button "Next" at bounding box center [211, 168] width 40 height 13
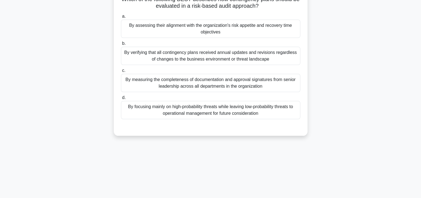
scroll to position [18, 0]
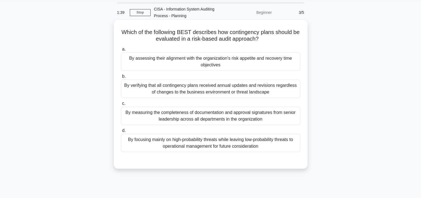
click at [219, 64] on div "By assessing their alignment with the organization's risk appetite and recovery…" at bounding box center [210, 62] width 179 height 18
click at [121, 51] on input "a. By assessing their alignment with the organization's risk appetite and recov…" at bounding box center [121, 50] width 0 height 4
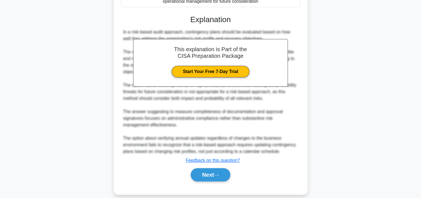
scroll to position [169, 0]
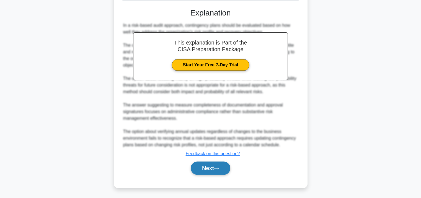
click at [195, 171] on button "Next" at bounding box center [211, 167] width 40 height 13
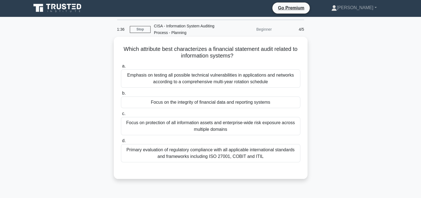
scroll to position [0, 0]
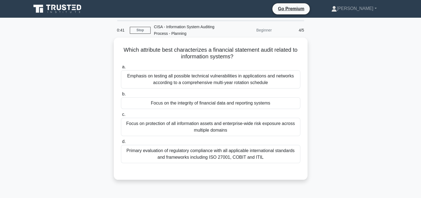
click at [204, 152] on div "Primary evaluation of regulatory compliance with all applicable international s…" at bounding box center [210, 154] width 179 height 18
click at [121, 144] on input "d. Primary evaluation of regulatory compliance with all applicable internationa…" at bounding box center [121, 142] width 0 height 4
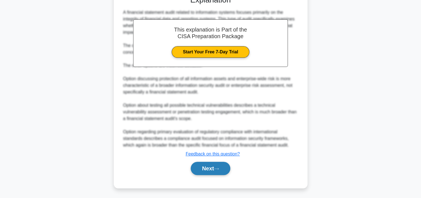
click at [202, 167] on button "Next" at bounding box center [211, 168] width 40 height 13
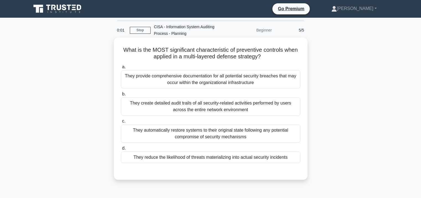
click at [188, 159] on div "They reduce the likelihood of threats materializing into actual security incide…" at bounding box center [210, 158] width 179 height 12
click at [121, 150] on input "d. They reduce the likelihood of threats materializing into actual security inc…" at bounding box center [121, 149] width 0 height 4
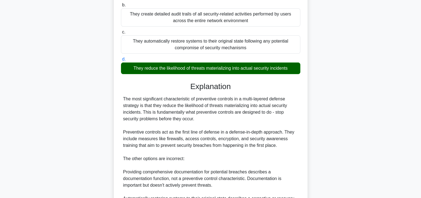
scroll to position [169, 0]
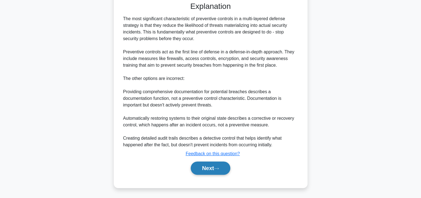
click at [215, 170] on div "Next" at bounding box center [210, 167] width 181 height 13
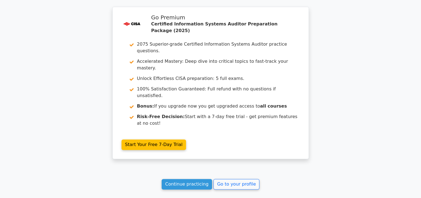
scroll to position [807, 0]
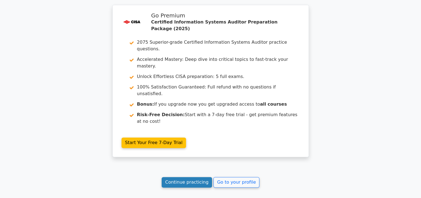
click at [195, 177] on link "Continue practicing" at bounding box center [186, 182] width 51 height 11
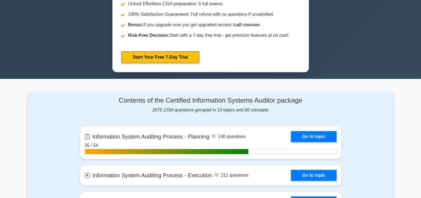
scroll to position [387, 0]
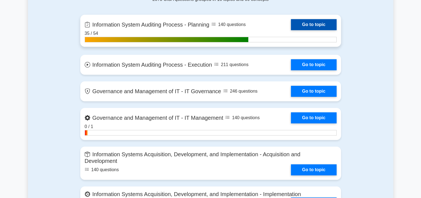
click at [299, 22] on link "Go to topic" at bounding box center [313, 24] width 45 height 11
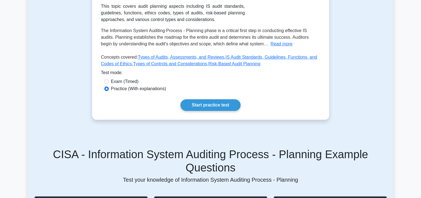
scroll to position [83, 0]
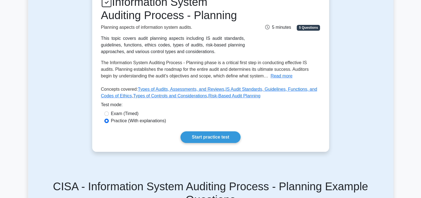
click at [215, 128] on div "Information System Auditing Process - Planning Planning aspects of information …" at bounding box center [210, 68] width 237 height 165
click at [208, 137] on link "Start practice test" at bounding box center [210, 137] width 60 height 12
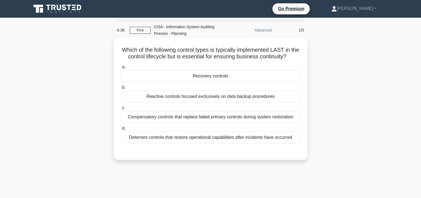
click at [194, 79] on div "Recovery controls" at bounding box center [210, 76] width 179 height 12
click at [121, 69] on input "a. Recovery controls" at bounding box center [121, 67] width 0 height 4
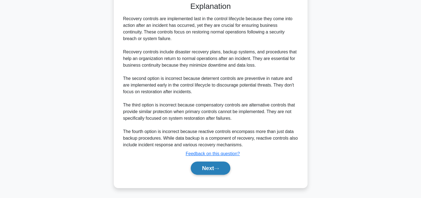
click at [209, 168] on button "Next" at bounding box center [211, 167] width 40 height 13
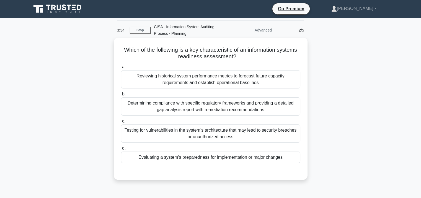
click at [183, 81] on div "Reviewing historical system performance metrics to forecast future capacity req…" at bounding box center [210, 79] width 179 height 18
click at [121, 69] on input "a. Reviewing historical system performance metrics to forecast future capacity …" at bounding box center [121, 67] width 0 height 4
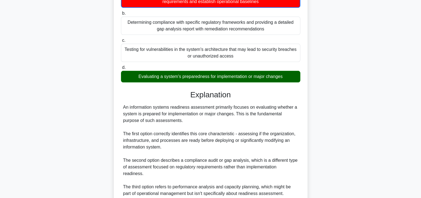
scroll to position [150, 0]
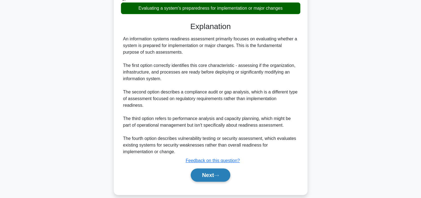
click at [209, 168] on button "Next" at bounding box center [211, 174] width 40 height 13
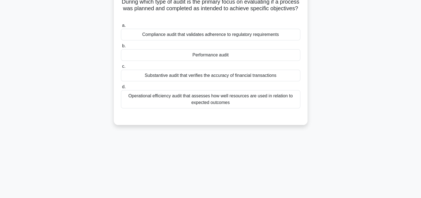
scroll to position [0, 0]
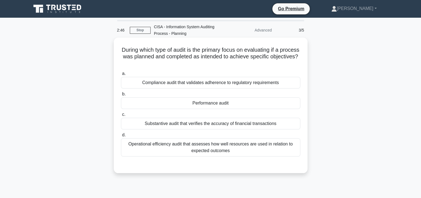
click at [197, 102] on div "Performance audit" at bounding box center [210, 103] width 179 height 12
click at [121, 96] on input "b. Performance audit" at bounding box center [121, 94] width 0 height 4
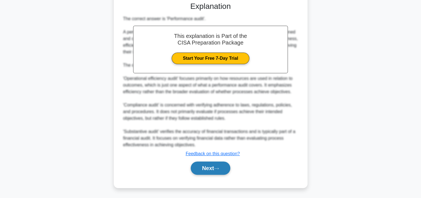
click at [200, 171] on button "Next" at bounding box center [211, 167] width 40 height 13
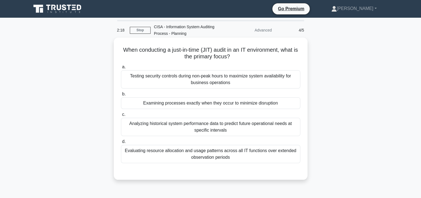
click at [220, 102] on div "Examining processes exactly when they occur to minimize disruption" at bounding box center [210, 103] width 179 height 12
click at [121, 96] on input "b. Examining processes exactly when they occur to minimize disruption" at bounding box center [121, 94] width 0 height 4
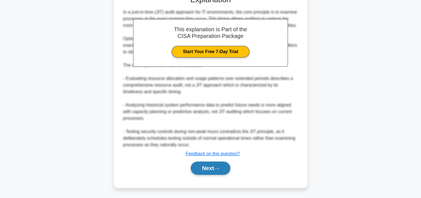
click at [216, 168] on icon at bounding box center [216, 168] width 5 height 3
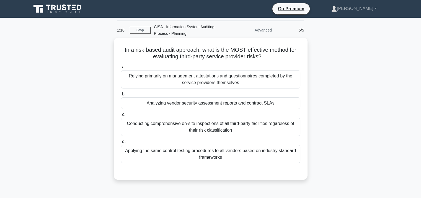
click at [192, 149] on div "Applying the same control testing procedures to all vendors based on industry s…" at bounding box center [210, 154] width 179 height 18
click at [121, 144] on input "d. Applying the same control testing procedures to all vendors based on industr…" at bounding box center [121, 142] width 0 height 4
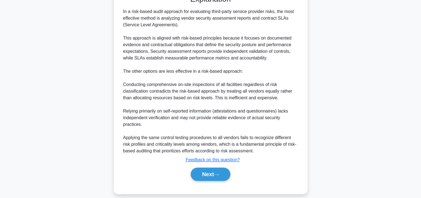
scroll to position [183, 0]
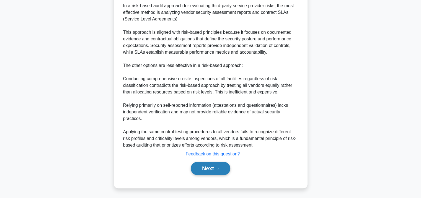
click at [202, 164] on button "Next" at bounding box center [211, 168] width 40 height 13
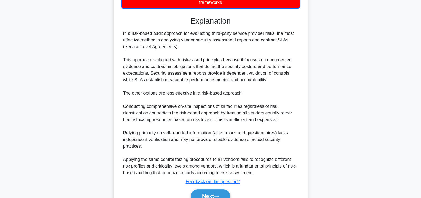
scroll to position [72, 0]
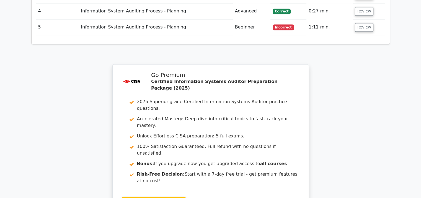
scroll to position [841, 0]
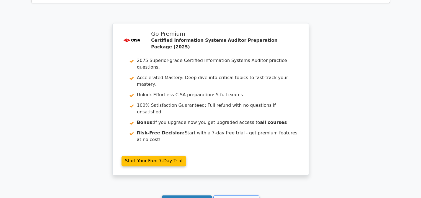
click at [192, 195] on link "Continue practicing" at bounding box center [186, 200] width 51 height 11
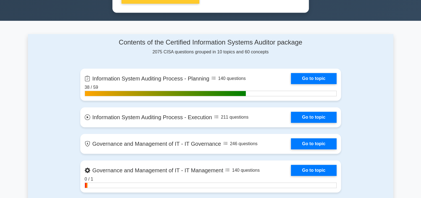
scroll to position [359, 0]
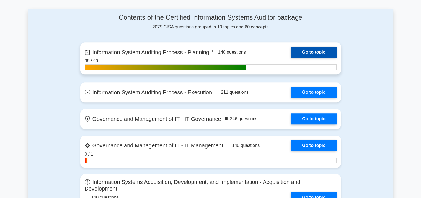
click at [311, 49] on link "Go to topic" at bounding box center [313, 52] width 45 height 11
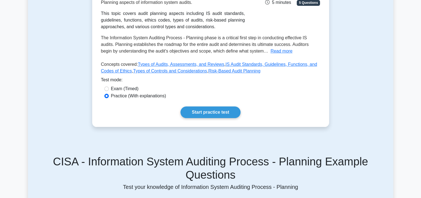
scroll to position [166, 0]
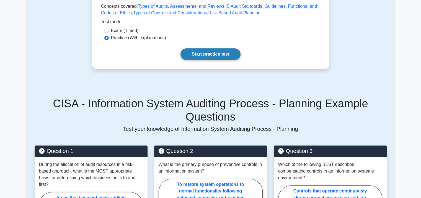
click at [201, 54] on link "Start practice test" at bounding box center [210, 54] width 60 height 12
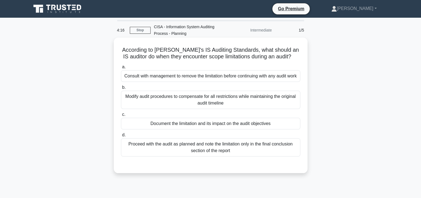
click at [181, 129] on div "Document the limitation and its impact on the audit objectives" at bounding box center [210, 124] width 179 height 12
click at [121, 116] on input "c. Document the limitation and its impact on the audit objectives" at bounding box center [121, 115] width 0 height 4
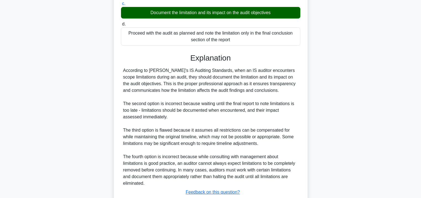
scroll to position [138, 0]
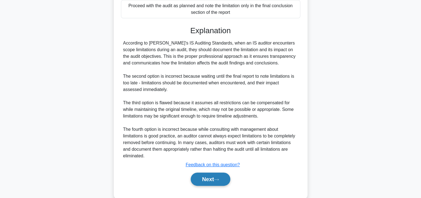
click at [198, 184] on button "Next" at bounding box center [211, 179] width 40 height 13
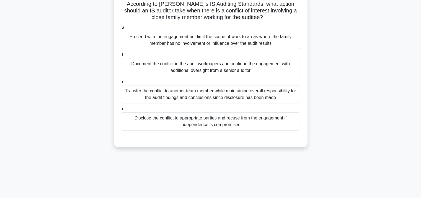
scroll to position [0, 0]
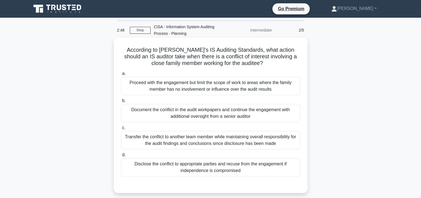
click at [223, 166] on div "Disclose the conflict to appropriate parties and recuse from the engagement if …" at bounding box center [210, 167] width 179 height 18
click at [121, 157] on input "d. Disclose the conflict to appropriate parties and recuse from the engagement …" at bounding box center [121, 155] width 0 height 4
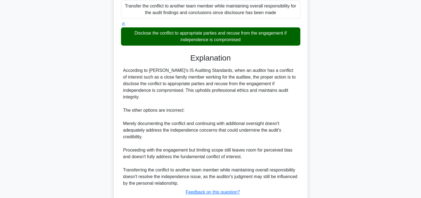
scroll to position [163, 0]
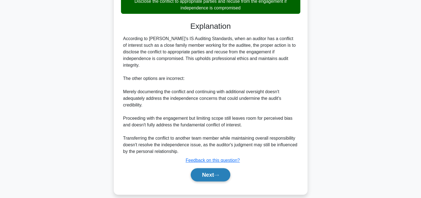
click at [209, 170] on button "Next" at bounding box center [211, 174] width 40 height 13
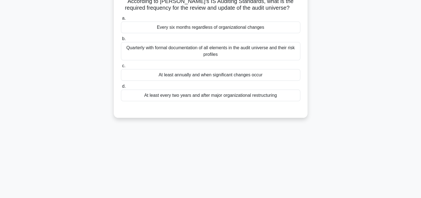
scroll to position [18, 0]
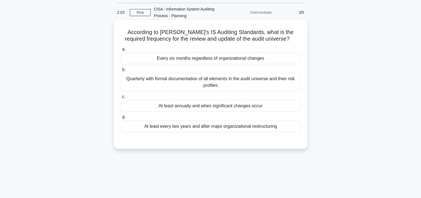
click at [183, 106] on div "At least annually and when significant changes occur" at bounding box center [210, 106] width 179 height 12
click at [121, 99] on input "c. At least annually and when significant changes occur" at bounding box center [121, 97] width 0 height 4
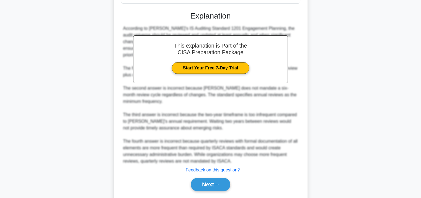
scroll to position [156, 0]
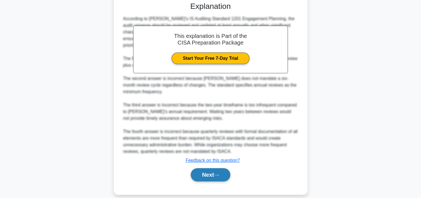
click at [202, 173] on button "Next" at bounding box center [211, 174] width 40 height 13
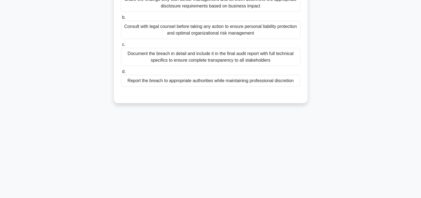
scroll to position [18, 0]
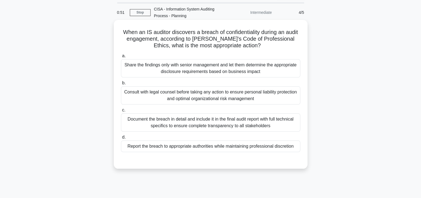
click at [192, 119] on div "Document the breach in detail and include it in the final audit report with ful…" at bounding box center [210, 122] width 179 height 18
click at [121, 112] on input "c. Document the breach in detail and include it in the final audit report with …" at bounding box center [121, 110] width 0 height 4
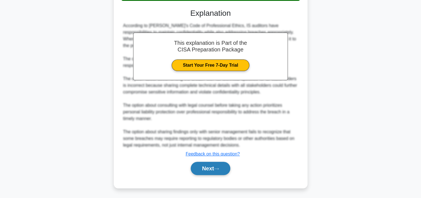
click at [209, 165] on button "Next" at bounding box center [211, 168] width 40 height 13
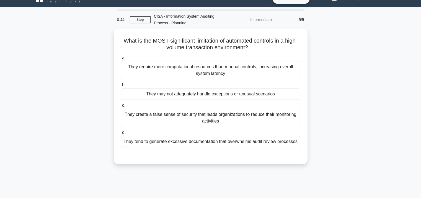
scroll to position [0, 0]
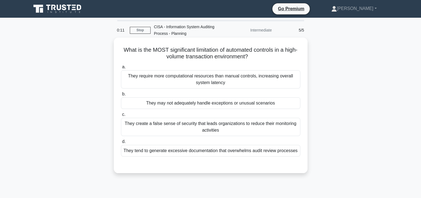
click at [194, 106] on div "They may not adequately handle exceptions or unusual scenarios" at bounding box center [210, 103] width 179 height 12
click at [121, 96] on input "b. They may not adequately handle exceptions or unusual scenarios" at bounding box center [121, 94] width 0 height 4
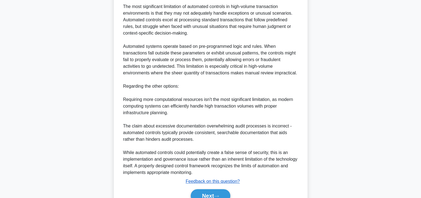
scroll to position [202, 0]
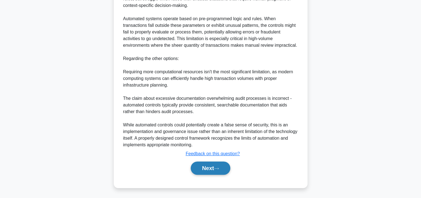
click at [193, 169] on button "Next" at bounding box center [211, 167] width 40 height 13
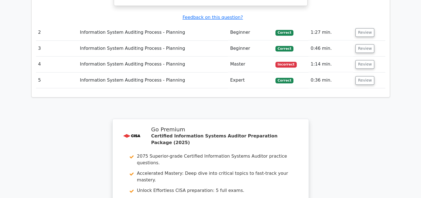
scroll to position [774, 0]
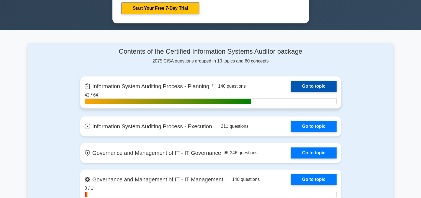
scroll to position [304, 0]
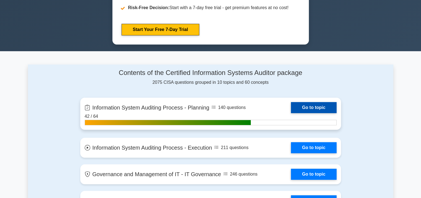
click at [308, 107] on link "Go to topic" at bounding box center [313, 107] width 45 height 11
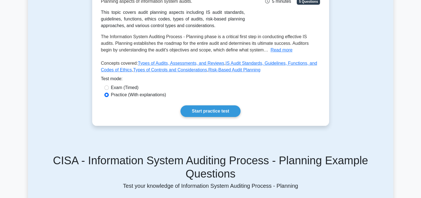
scroll to position [138, 0]
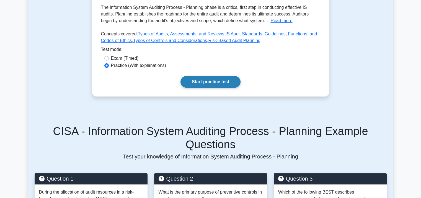
click at [203, 85] on link "Start practice test" at bounding box center [210, 82] width 60 height 12
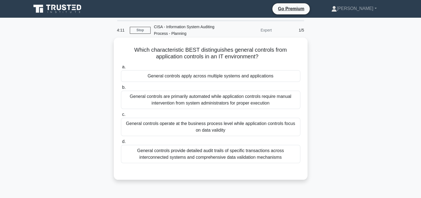
click at [225, 129] on div "General controls operate at the business process level while application contro…" at bounding box center [210, 127] width 179 height 18
click at [121, 116] on input "c. General controls operate at the business process level while application con…" at bounding box center [121, 115] width 0 height 4
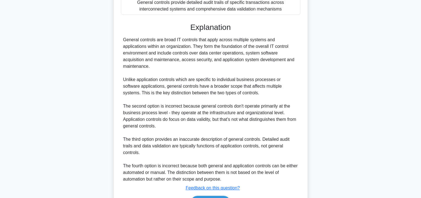
scroll to position [183, 0]
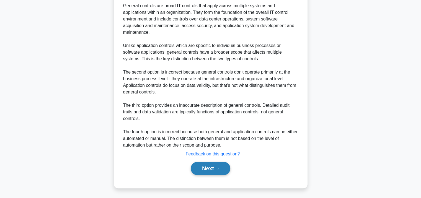
click at [194, 164] on button "Next" at bounding box center [211, 168] width 40 height 13
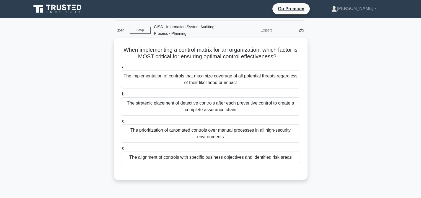
scroll to position [28, 0]
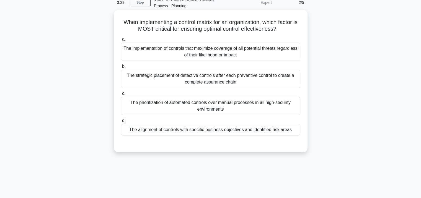
click at [200, 93] on label "c. The prioritization of automated controls over manual processes in all high-s…" at bounding box center [210, 102] width 179 height 25
click at [121, 93] on input "c. The prioritization of automated controls over manual processes in all high-s…" at bounding box center [121, 94] width 0 height 4
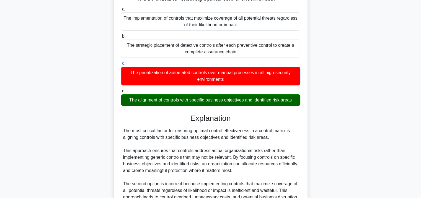
scroll to position [0, 0]
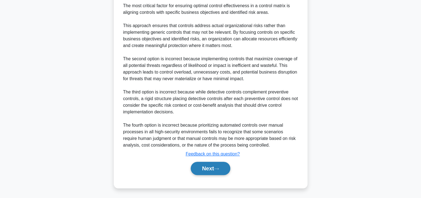
click at [204, 168] on button "Next" at bounding box center [211, 168] width 40 height 13
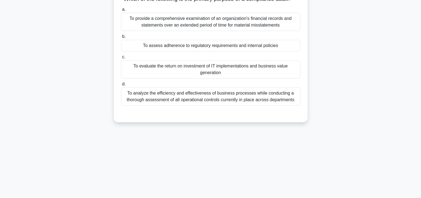
scroll to position [18, 0]
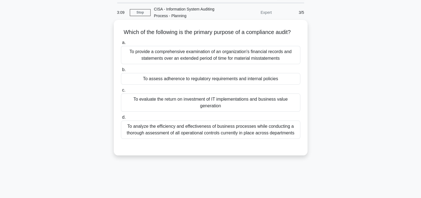
click at [183, 85] on div "To assess adherence to regulatory requirements and internal policies" at bounding box center [210, 79] width 179 height 12
click at [121, 72] on input "b. To assess adherence to regulatory requirements and internal policies" at bounding box center [121, 70] width 0 height 4
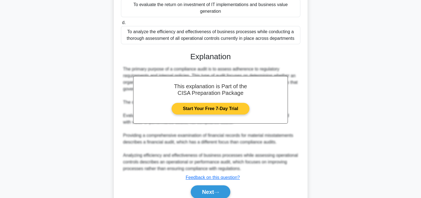
scroll to position [143, 0]
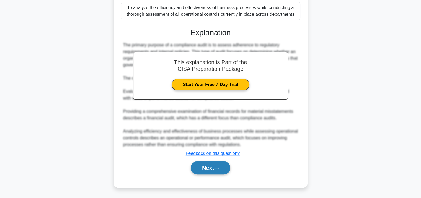
click at [206, 165] on button "Next" at bounding box center [211, 167] width 40 height 13
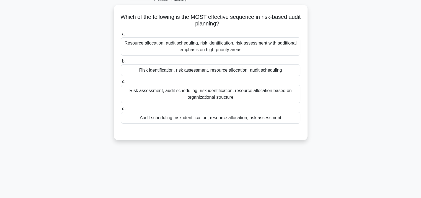
scroll to position [18, 0]
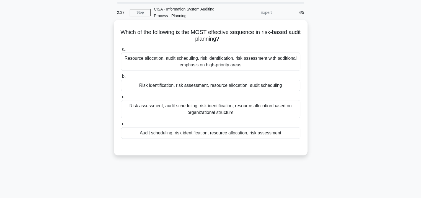
click at [191, 88] on div "Risk identification, risk assessment, resource allocation, audit scheduling" at bounding box center [210, 86] width 179 height 12
click at [121, 78] on input "b. Risk identification, risk assessment, resource allocation, audit scheduling" at bounding box center [121, 77] width 0 height 4
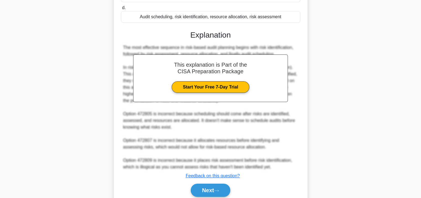
scroll to position [156, 0]
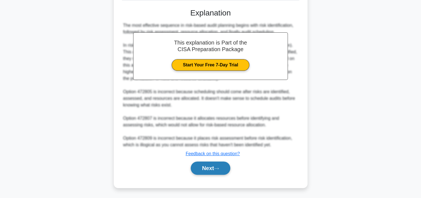
click at [212, 166] on button "Next" at bounding box center [211, 167] width 40 height 13
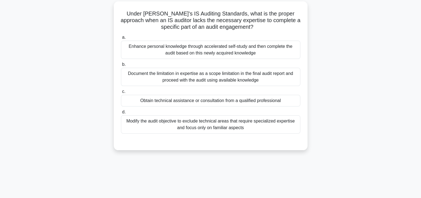
scroll to position [18, 0]
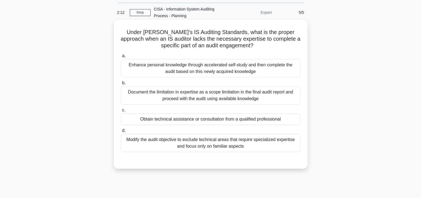
click at [158, 121] on div "Obtain technical assistance or consultation from a qualified professional" at bounding box center [210, 119] width 179 height 12
click at [121, 112] on input "c. Obtain technical assistance or consultation from a qualified professional" at bounding box center [121, 110] width 0 height 4
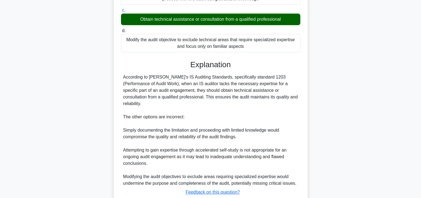
scroll to position [149, 0]
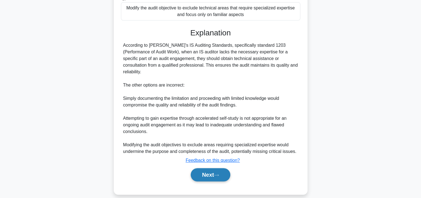
click at [213, 170] on button "Next" at bounding box center [211, 174] width 40 height 13
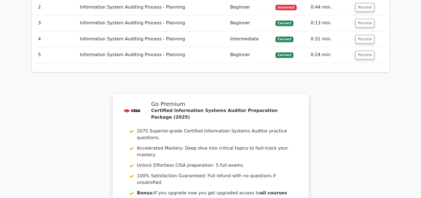
scroll to position [857, 0]
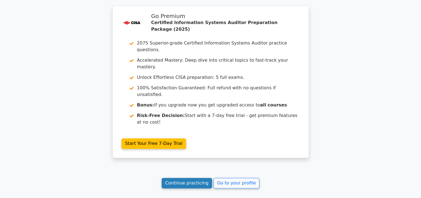
click at [185, 178] on link "Continue practicing" at bounding box center [186, 183] width 51 height 11
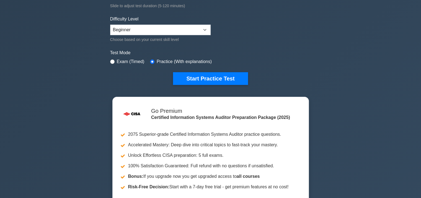
scroll to position [83, 0]
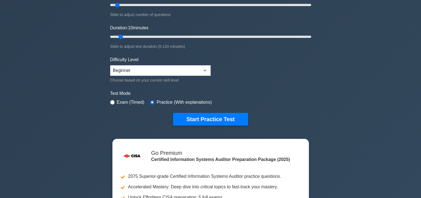
click at [165, 63] on div "Difficulty Level Beginner Intermediate Expert Choose based on your current skil…" at bounding box center [160, 69] width 100 height 27
click at [160, 69] on select "Beginner Intermediate Expert" at bounding box center [160, 70] width 100 height 11
select select "expert"
click at [110, 65] on select "Beginner Intermediate Expert" at bounding box center [160, 70] width 100 height 11
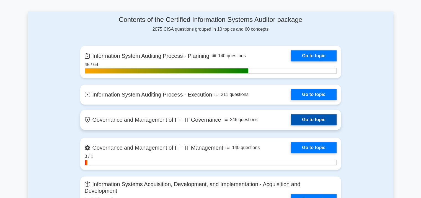
scroll to position [387, 0]
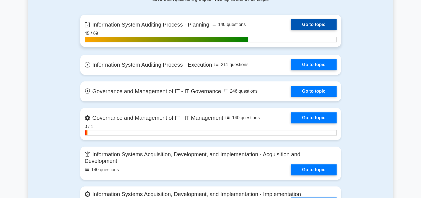
click at [295, 25] on link "Go to topic" at bounding box center [313, 24] width 45 height 11
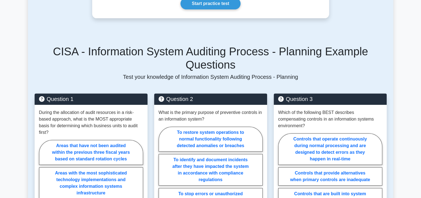
scroll to position [166, 0]
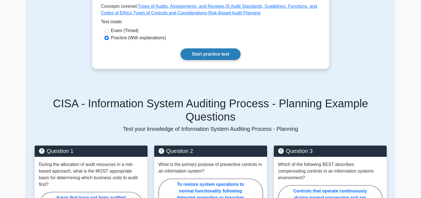
click at [207, 56] on link "Start practice test" at bounding box center [210, 54] width 60 height 12
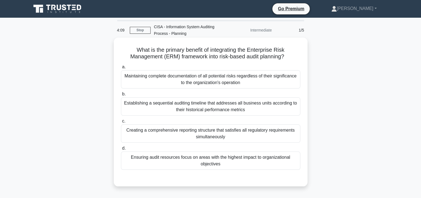
click at [249, 163] on div "Ensuring audit resources focus on areas with the highest impact to organization…" at bounding box center [210, 161] width 179 height 18
click at [121, 150] on input "d. Ensuring audit resources focus on areas with the highest impact to organizat…" at bounding box center [121, 149] width 0 height 4
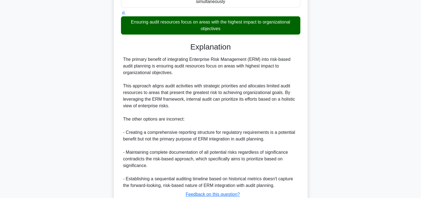
scroll to position [166, 0]
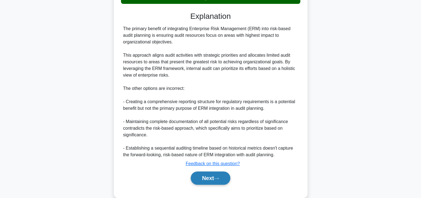
click at [216, 175] on button "Next" at bounding box center [211, 177] width 40 height 13
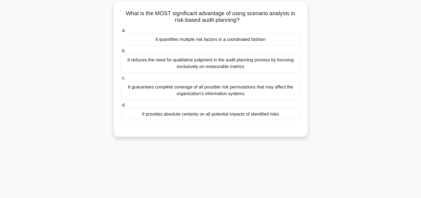
scroll to position [0, 0]
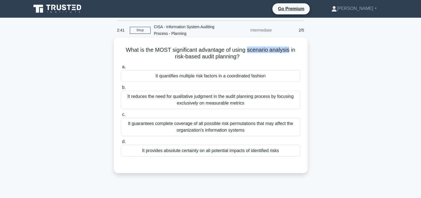
drag, startPoint x: 248, startPoint y: 51, endPoint x: 289, endPoint y: 51, distance: 40.6
click at [289, 51] on h5 "What is the MOST significant advantage of using scenario analysis in risk-based…" at bounding box center [210, 53] width 180 height 14
click at [153, 86] on label "b. It reduces the need for qualitative judgment in the audit planning process b…" at bounding box center [210, 96] width 179 height 25
click at [121, 86] on input "b. It reduces the need for qualitative judgment in the audit planning process b…" at bounding box center [121, 88] width 0 height 4
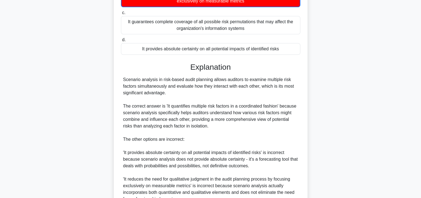
scroll to position [189, 0]
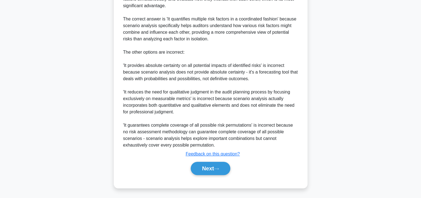
click at [211, 176] on div "Next" at bounding box center [210, 169] width 179 height 18
click at [212, 173] on button "Next" at bounding box center [211, 168] width 40 height 13
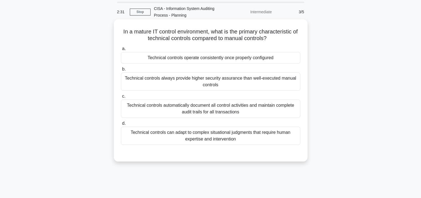
scroll to position [18, 0]
click at [176, 105] on div "Technical controls automatically document all control activities and maintain c…" at bounding box center [210, 109] width 179 height 18
click at [121, 99] on input "c. Technical controls automatically document all control activities and maintai…" at bounding box center [121, 97] width 0 height 4
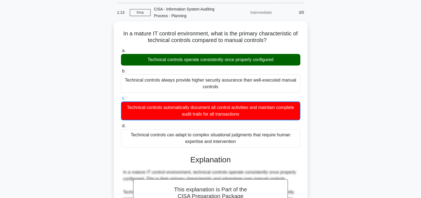
drag, startPoint x: 146, startPoint y: 59, endPoint x: 320, endPoint y: 56, distance: 173.7
click at [320, 56] on div "In a mature IT control environment, what is the primary characteristic of techn…" at bounding box center [210, 184] width 365 height 327
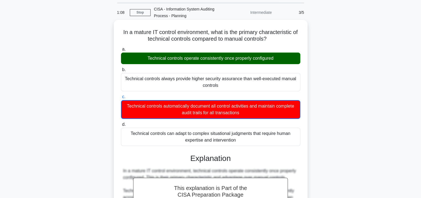
click at [178, 70] on label "b. Technical controls always provide higher security assurance than well-execut…" at bounding box center [210, 78] width 179 height 25
click at [121, 70] on input "b. Technical controls always provide higher security assurance than well-execut…" at bounding box center [121, 70] width 0 height 4
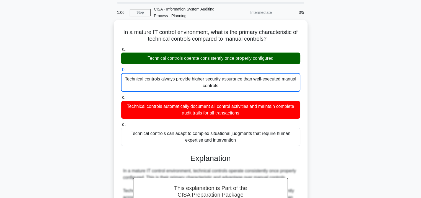
click at [190, 57] on div "Technical controls operate consistently once properly configured" at bounding box center [210, 59] width 179 height 12
click at [121, 51] on input "a. Technical controls operate consistently once properly configured" at bounding box center [121, 50] width 0 height 4
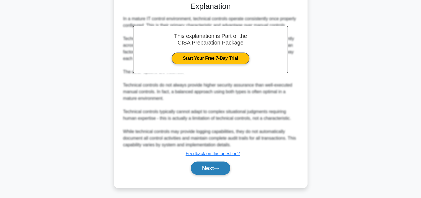
click at [197, 164] on button "Next" at bounding box center [211, 167] width 40 height 13
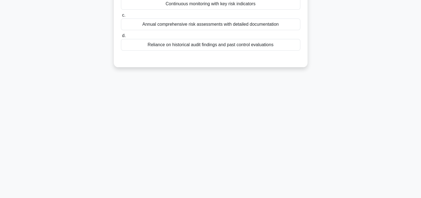
scroll to position [0, 0]
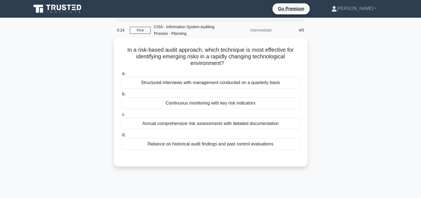
click at [180, 143] on div "Reliance on historical audit findings and past control evaluations" at bounding box center [210, 144] width 179 height 12
click at [121, 137] on input "d. Reliance on historical audit findings and past control evaluations" at bounding box center [121, 135] width 0 height 4
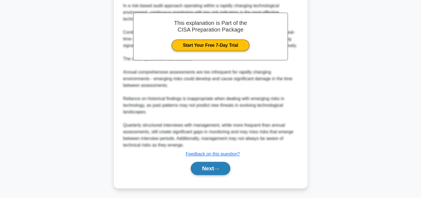
click at [199, 163] on button "Next" at bounding box center [211, 168] width 40 height 13
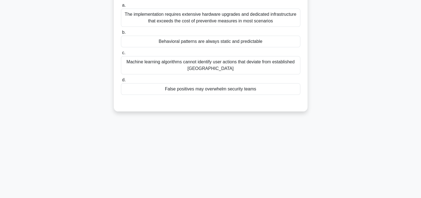
scroll to position [18, 0]
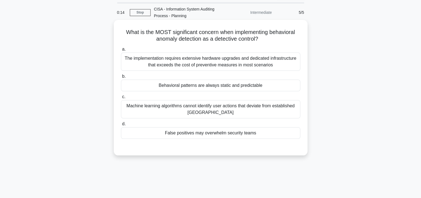
click at [190, 88] on div "Behavioral patterns are always static and predictable" at bounding box center [210, 86] width 179 height 12
click at [121, 78] on input "b. Behavioral patterns are always static and predictable" at bounding box center [121, 77] width 0 height 4
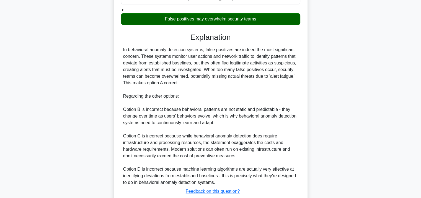
scroll to position [170, 0]
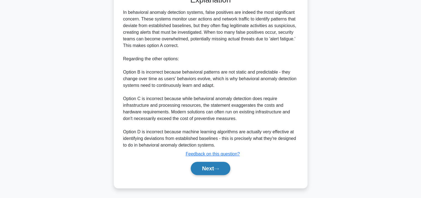
click at [203, 174] on button "Next" at bounding box center [211, 168] width 40 height 13
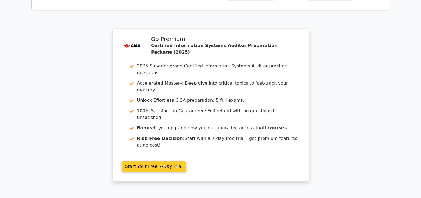
scroll to position [864, 0]
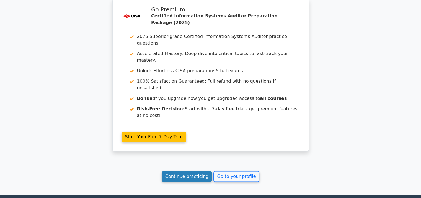
click at [185, 171] on link "Continue practicing" at bounding box center [186, 176] width 51 height 11
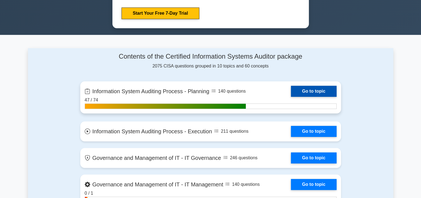
scroll to position [332, 0]
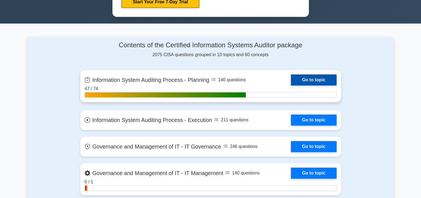
click at [313, 79] on link "Go to topic" at bounding box center [313, 79] width 45 height 11
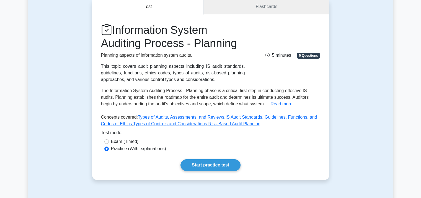
scroll to position [55, 0]
click at [202, 165] on link "Start practice test" at bounding box center [210, 165] width 60 height 12
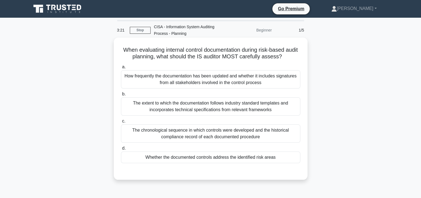
click at [215, 155] on div "Whether the documented controls address the identified risk areas" at bounding box center [210, 158] width 179 height 12
click at [121, 150] on input "d. Whether the documented controls address the identified risk areas" at bounding box center [121, 149] width 0 height 4
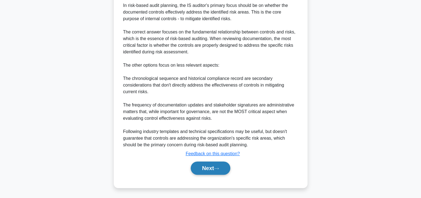
click at [198, 174] on button "Next" at bounding box center [211, 167] width 40 height 13
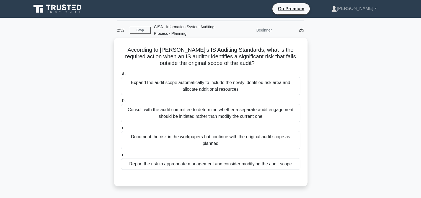
click at [191, 161] on div "Report the risk to appropriate management and consider modifying the audit scope" at bounding box center [210, 164] width 179 height 12
click at [121, 157] on input "d. Report the risk to appropriate management and consider modifying the audit s…" at bounding box center [121, 155] width 0 height 4
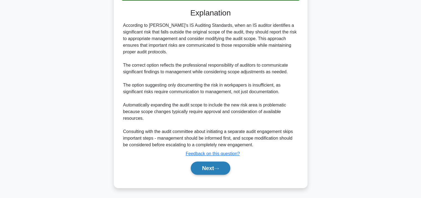
click at [204, 166] on button "Next" at bounding box center [211, 167] width 40 height 13
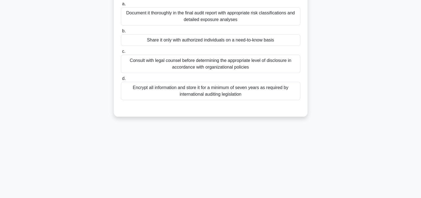
scroll to position [18, 0]
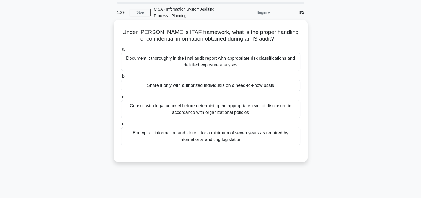
click at [178, 87] on div "Share it only with authorized individuals on a need-to-know basis" at bounding box center [210, 86] width 179 height 12
click at [121, 78] on input "b. Share it only with authorized individuals on a need-to-know basis" at bounding box center [121, 77] width 0 height 4
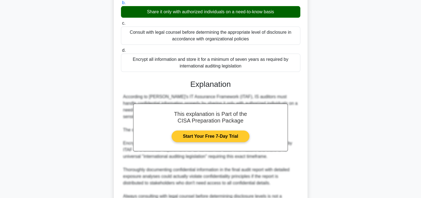
scroll to position [156, 0]
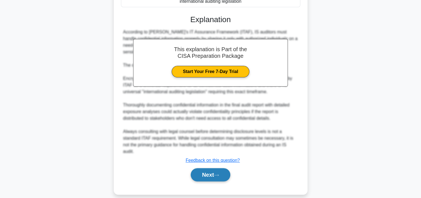
drag, startPoint x: 209, startPoint y: 162, endPoint x: 212, endPoint y: 157, distance: 5.7
click at [209, 168] on button "Next" at bounding box center [211, 174] width 40 height 13
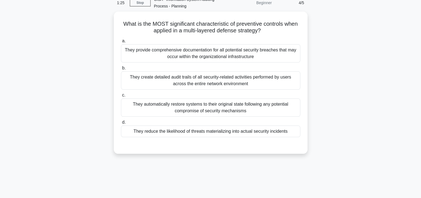
scroll to position [18, 0]
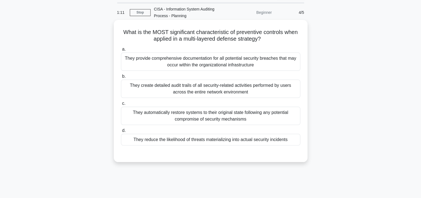
click at [225, 137] on div "They reduce the likelihood of threats materializing into actual security incide…" at bounding box center [210, 140] width 179 height 12
click at [121, 132] on input "d. They reduce the likelihood of threats materializing into actual security inc…" at bounding box center [121, 131] width 0 height 4
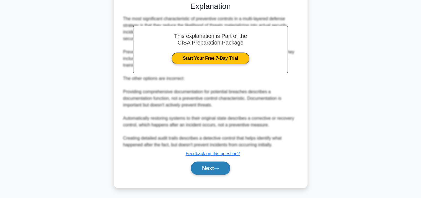
click at [209, 169] on button "Next" at bounding box center [211, 167] width 40 height 13
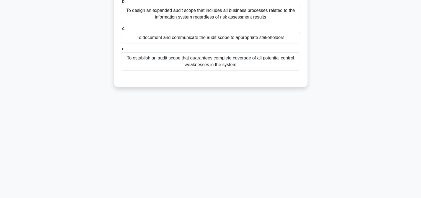
scroll to position [0, 0]
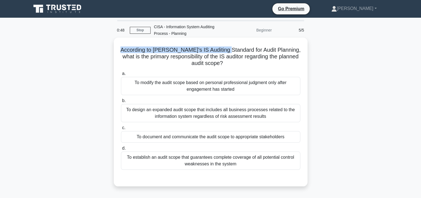
drag, startPoint x: 121, startPoint y: 48, endPoint x: 230, endPoint y: 49, distance: 109.2
click at [230, 49] on h5 "According to ISACA's IS Auditing Standard for Audit Planning, what is the prima…" at bounding box center [210, 56] width 180 height 20
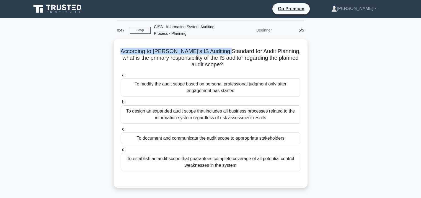
copy h5 "According to ISACA's IS Auditing Standard"
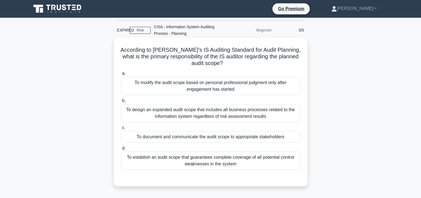
click at [178, 90] on div "To modify the audit scope based on personal professional judgment only after en…" at bounding box center [210, 86] width 179 height 18
click at [121, 75] on input "a. To modify the audit scope based on personal professional judgment only after…" at bounding box center [121, 74] width 0 height 4
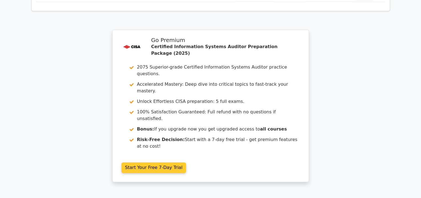
scroll to position [854, 0]
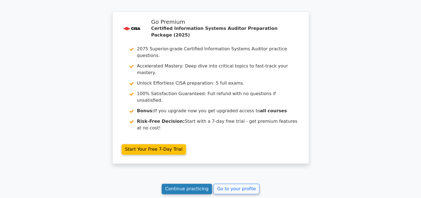
click at [177, 184] on link "Continue practicing" at bounding box center [186, 189] width 51 height 11
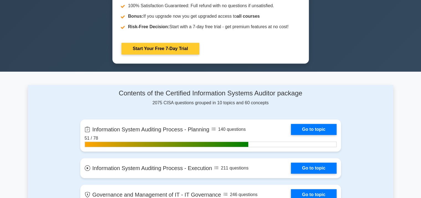
scroll to position [304, 0]
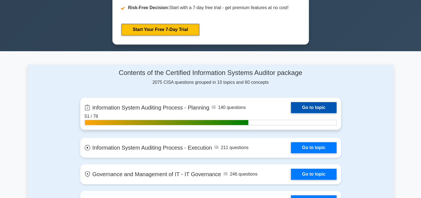
click at [311, 105] on link "Go to topic" at bounding box center [313, 107] width 45 height 11
